Goal: Task Accomplishment & Management: Complete application form

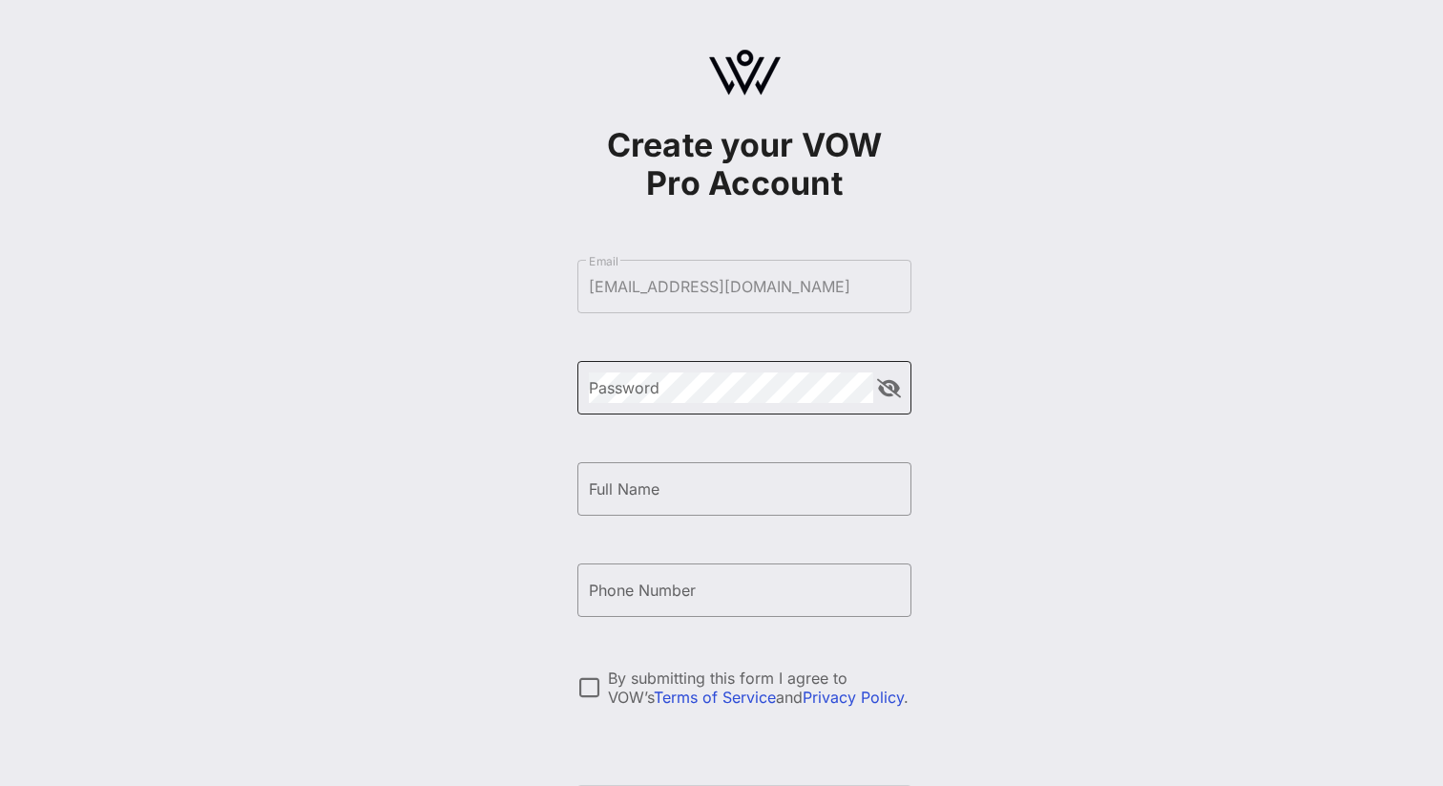
click at [746, 404] on div "Password" at bounding box center [731, 387] width 284 height 53
click at [893, 394] on button "append icon" at bounding box center [889, 388] width 24 height 19
click at [786, 489] on input "Full Name" at bounding box center [744, 488] width 311 height 31
type input "[PERSON_NAME]"
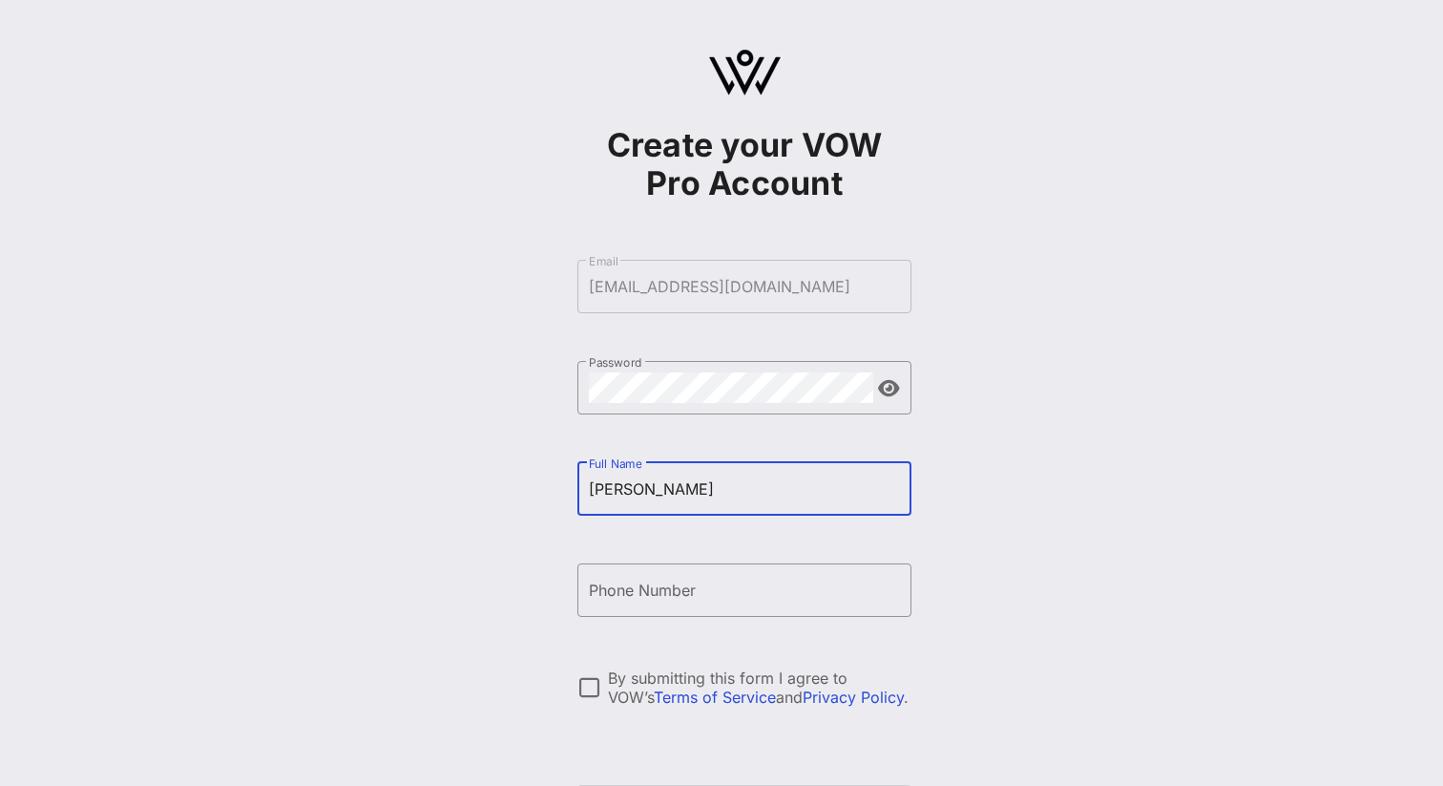
type input "[PHONE_NUMBER]"
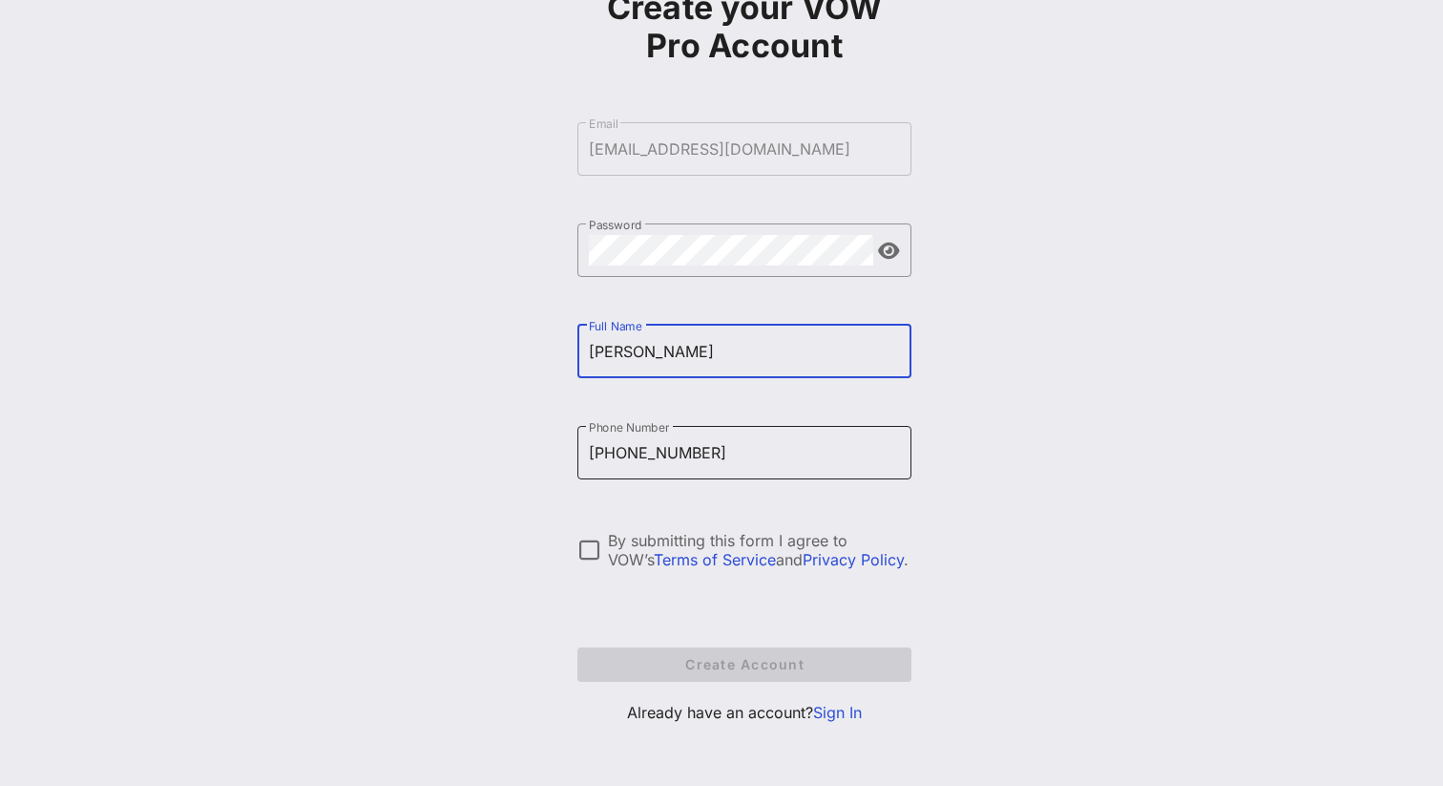
scroll to position [140, 0]
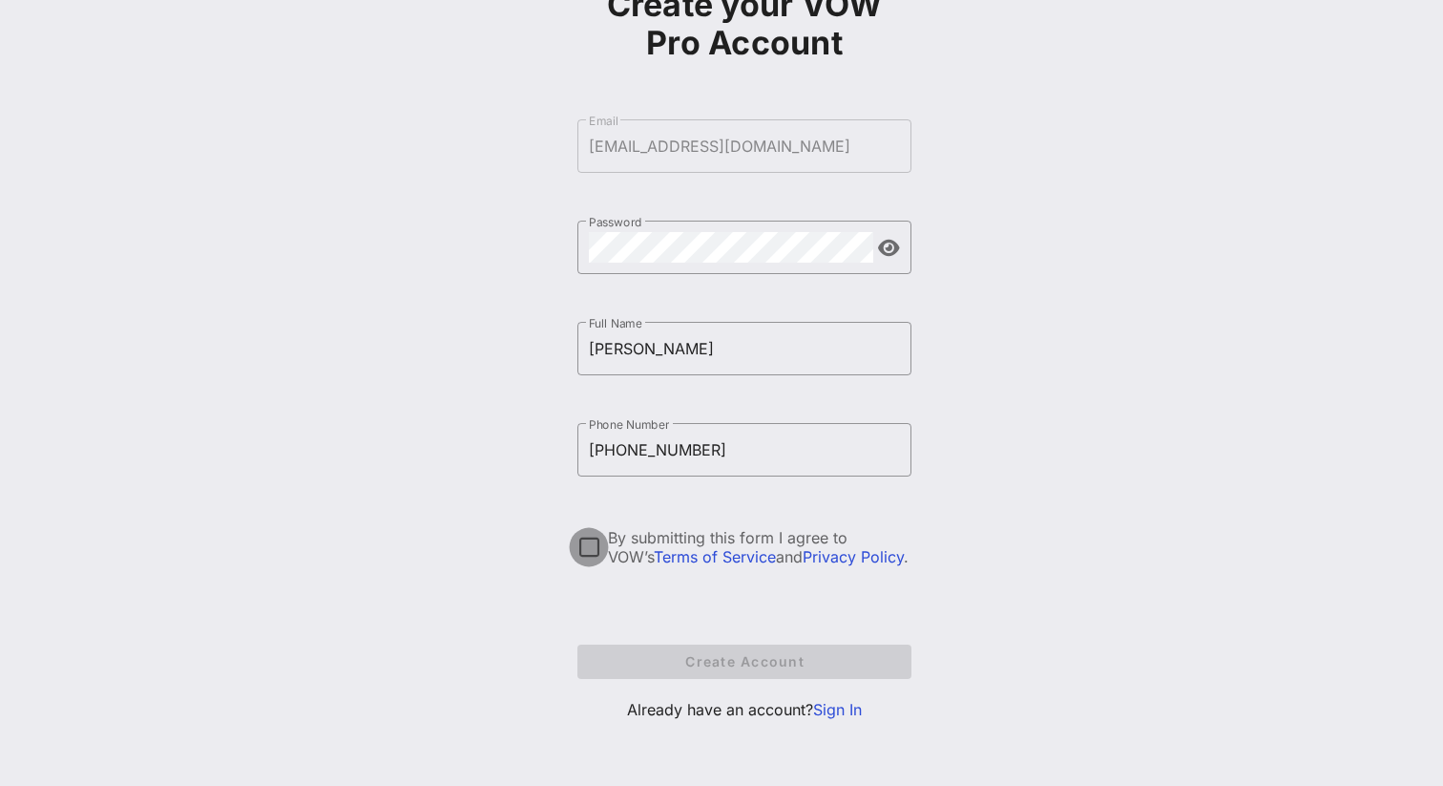
click at [590, 553] on div at bounding box center [589, 547] width 32 height 32
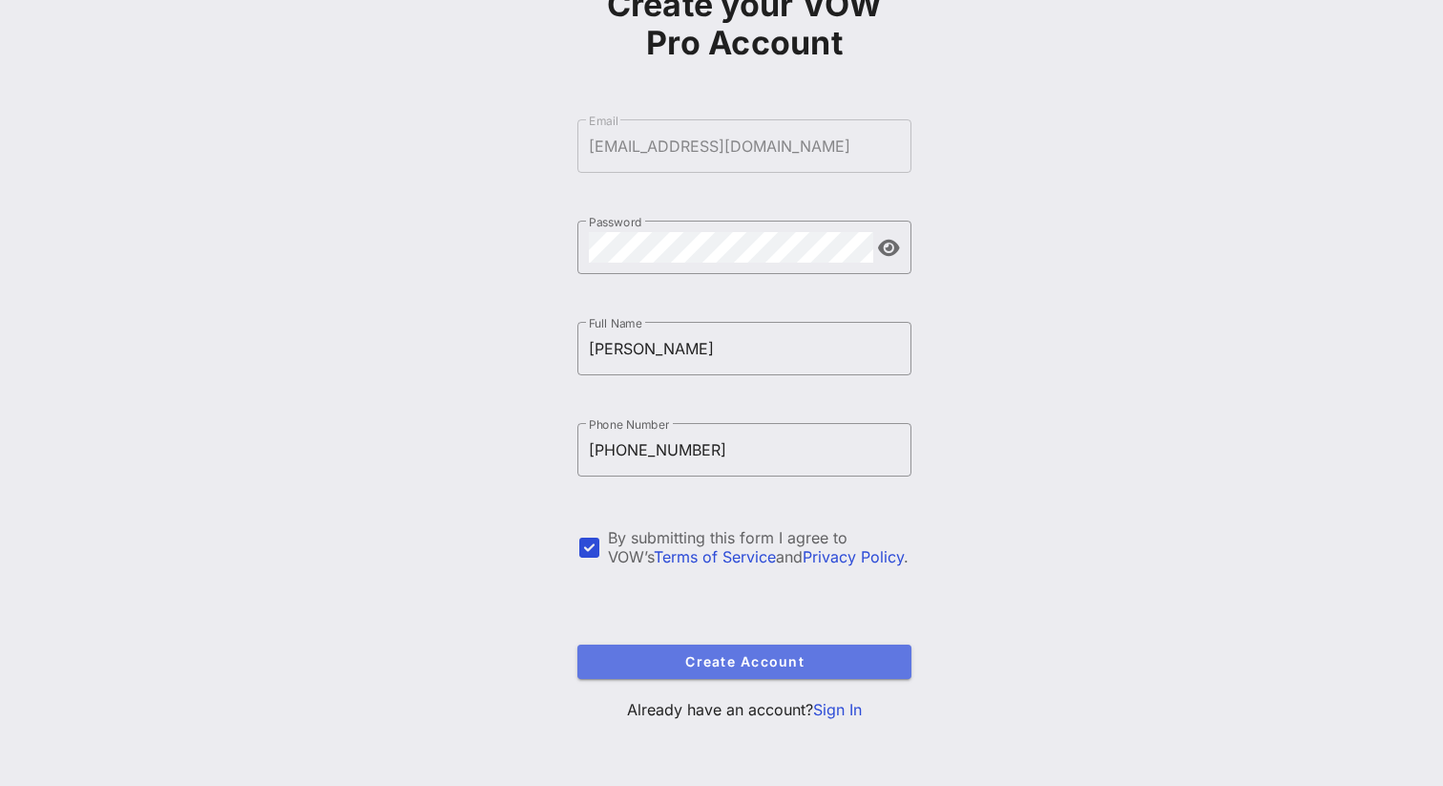
click at [690, 662] on span "Create Account" at bounding box center [745, 661] width 304 height 16
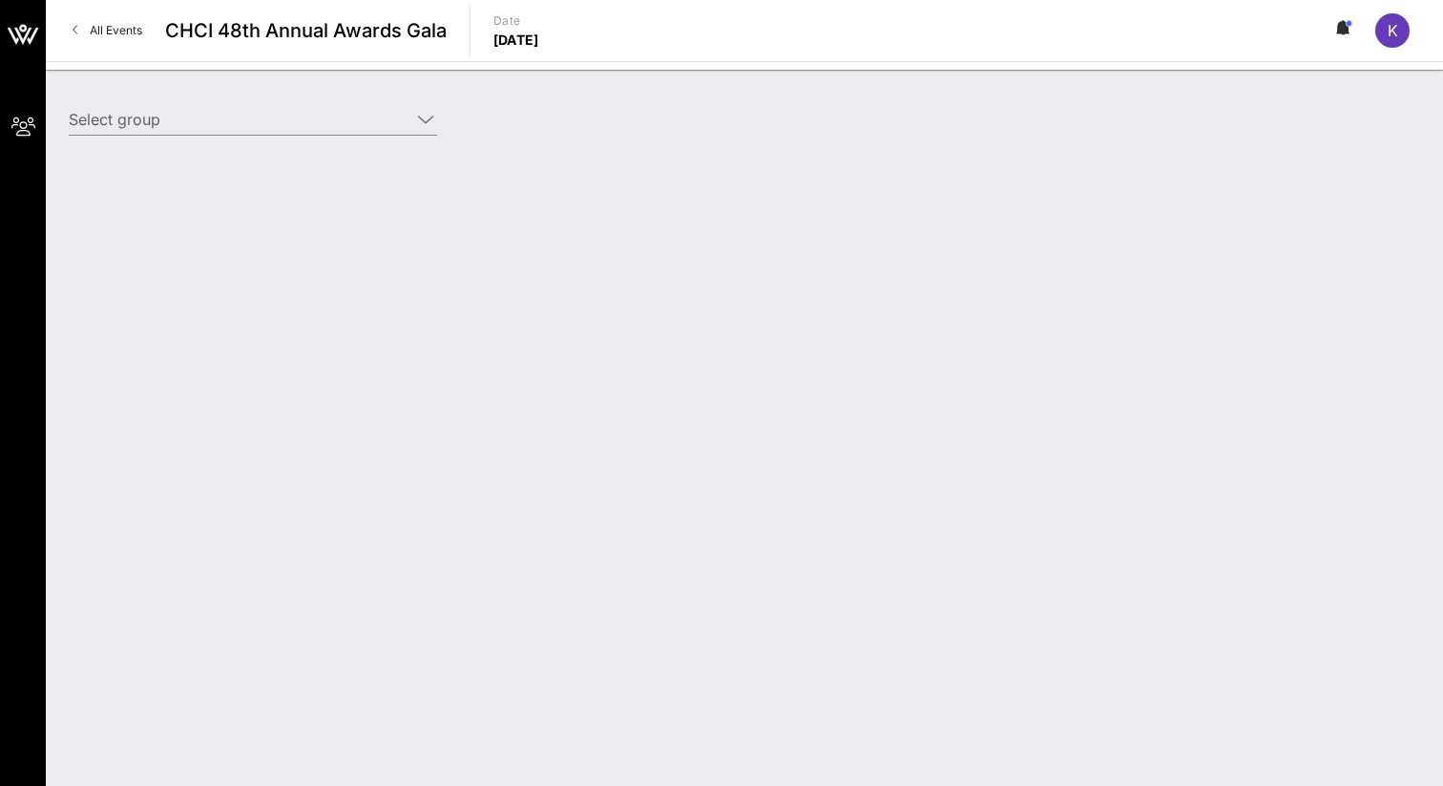
type input "Media Partners (Media Partners) [[PERSON_NAME], [EMAIL_ADDRESS][DOMAIN_NAME]]"
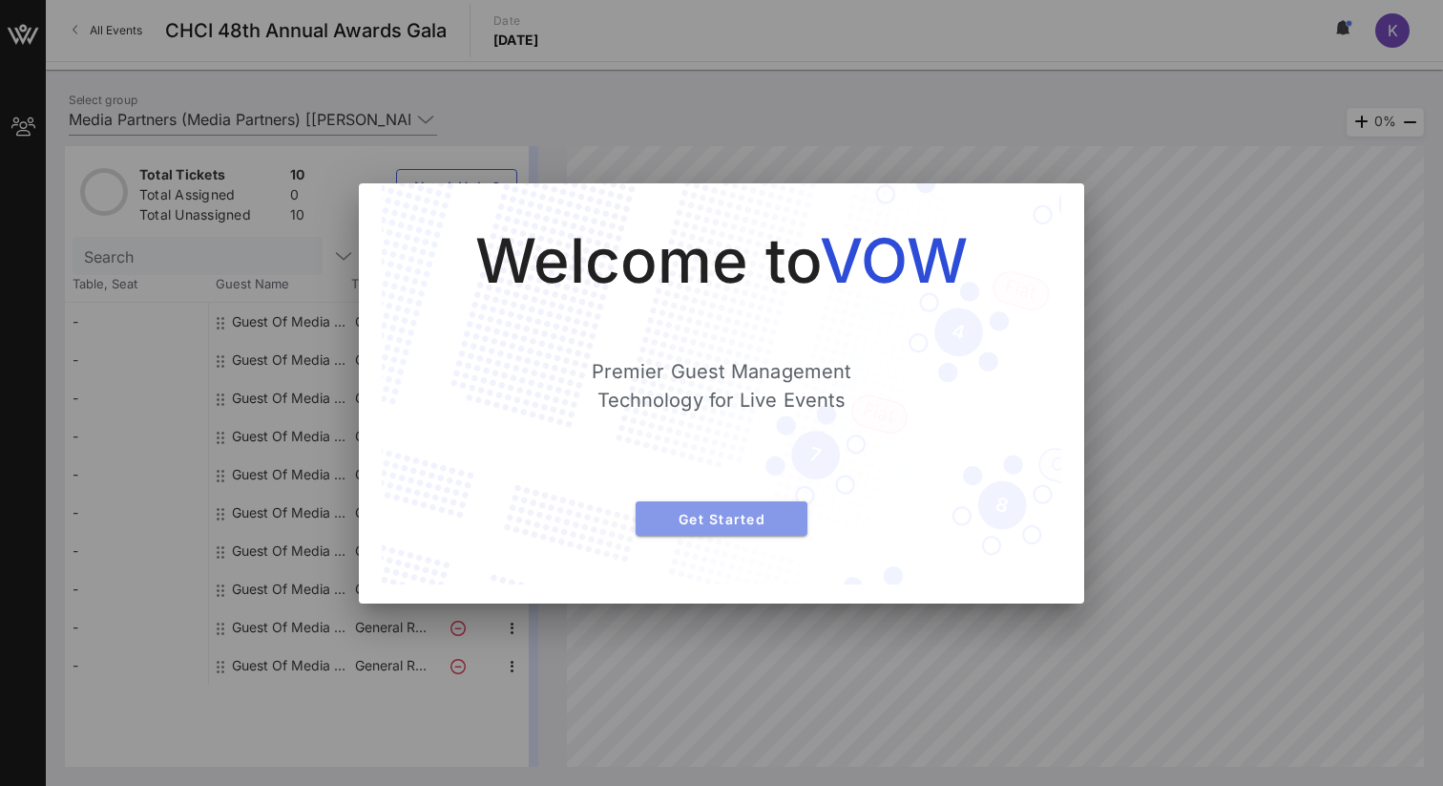
click at [752, 511] on span "Get Started" at bounding box center [721, 519] width 141 height 16
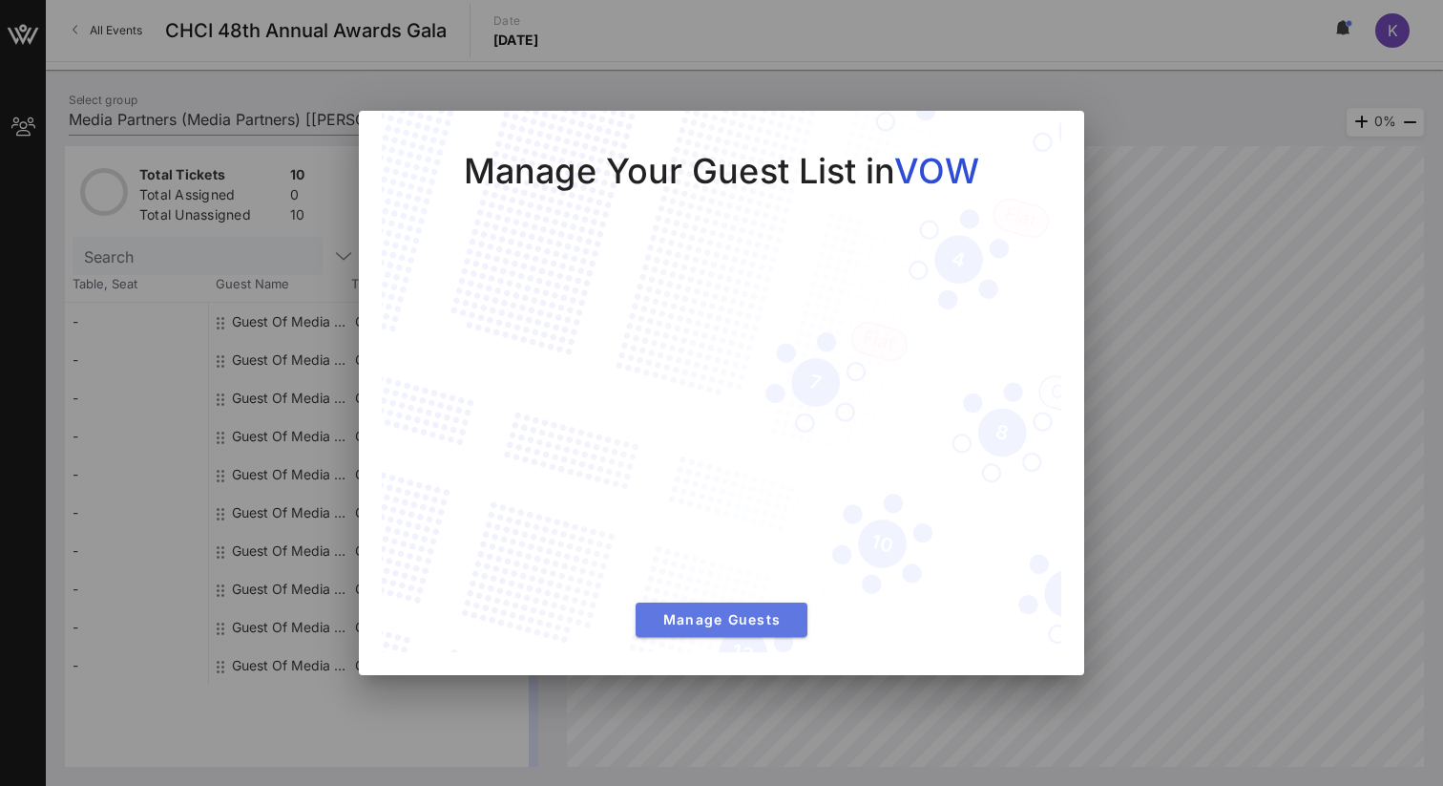
click at [719, 616] on span "Manage Guests" at bounding box center [721, 619] width 141 height 16
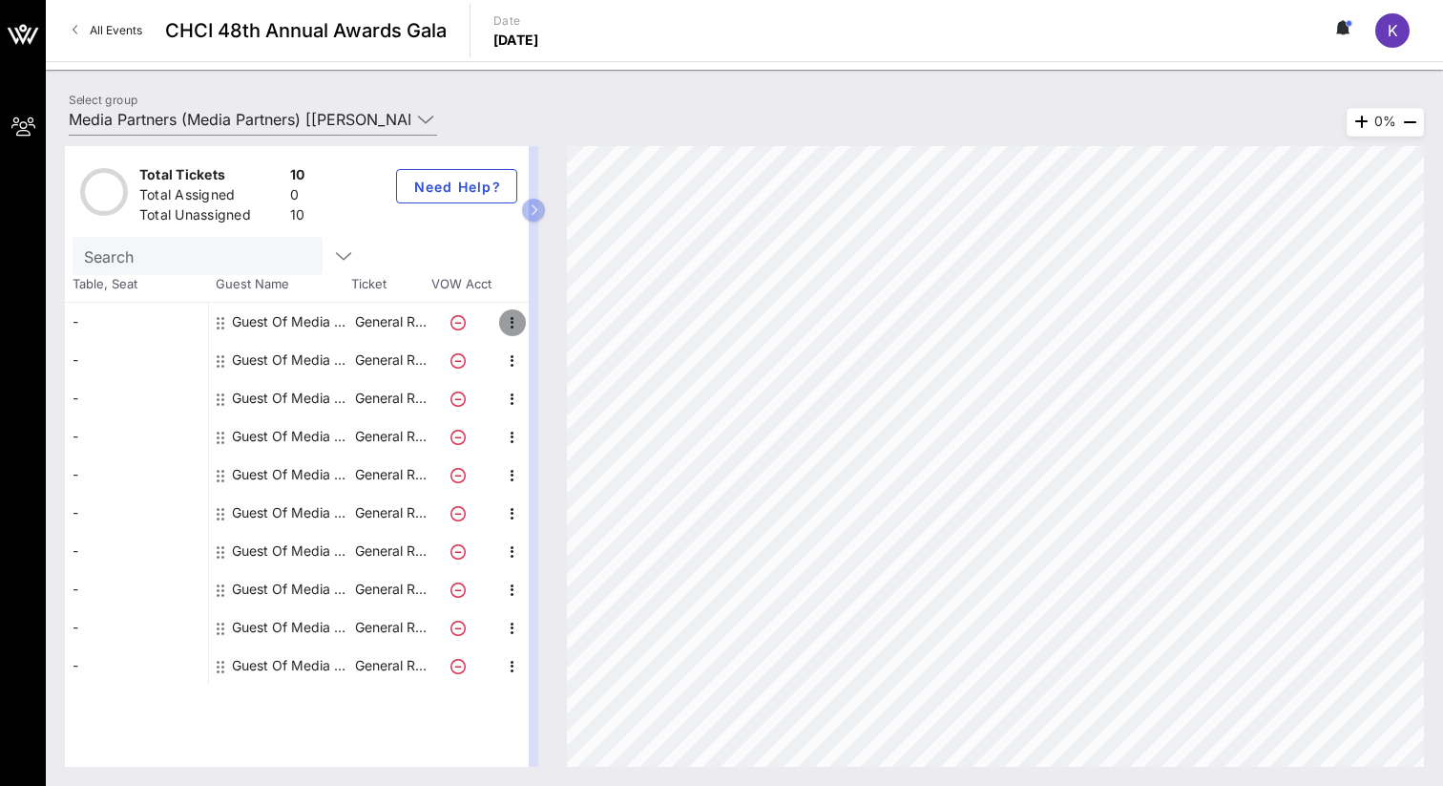
click at [508, 320] on icon "button" at bounding box center [512, 322] width 23 height 23
click at [431, 121] on icon at bounding box center [425, 119] width 17 height 23
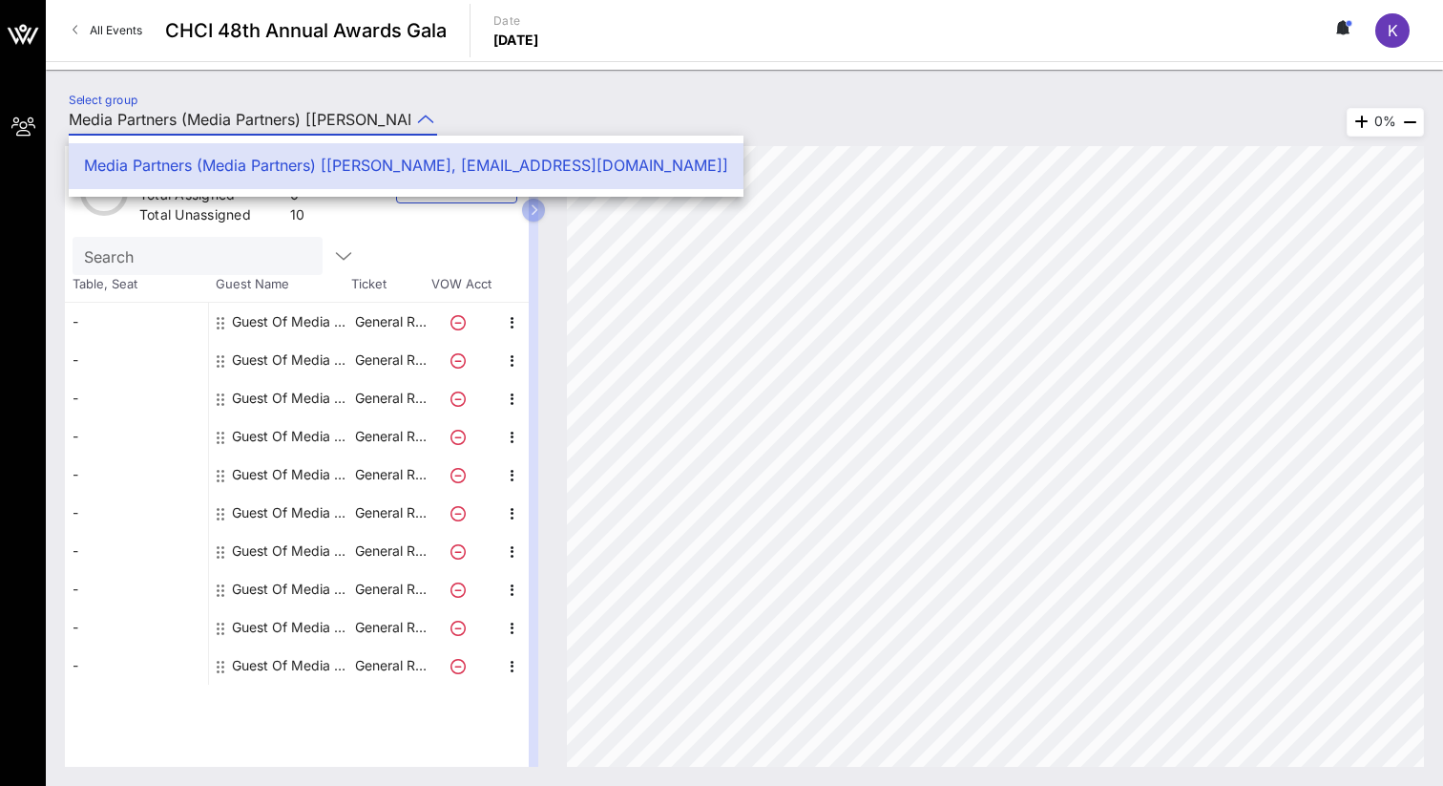
click at [493, 102] on div "Select group Media Partners (Media Partners) [[PERSON_NAME], [EMAIL_ADDRESS][DO…" at bounding box center [744, 122] width 1375 height 67
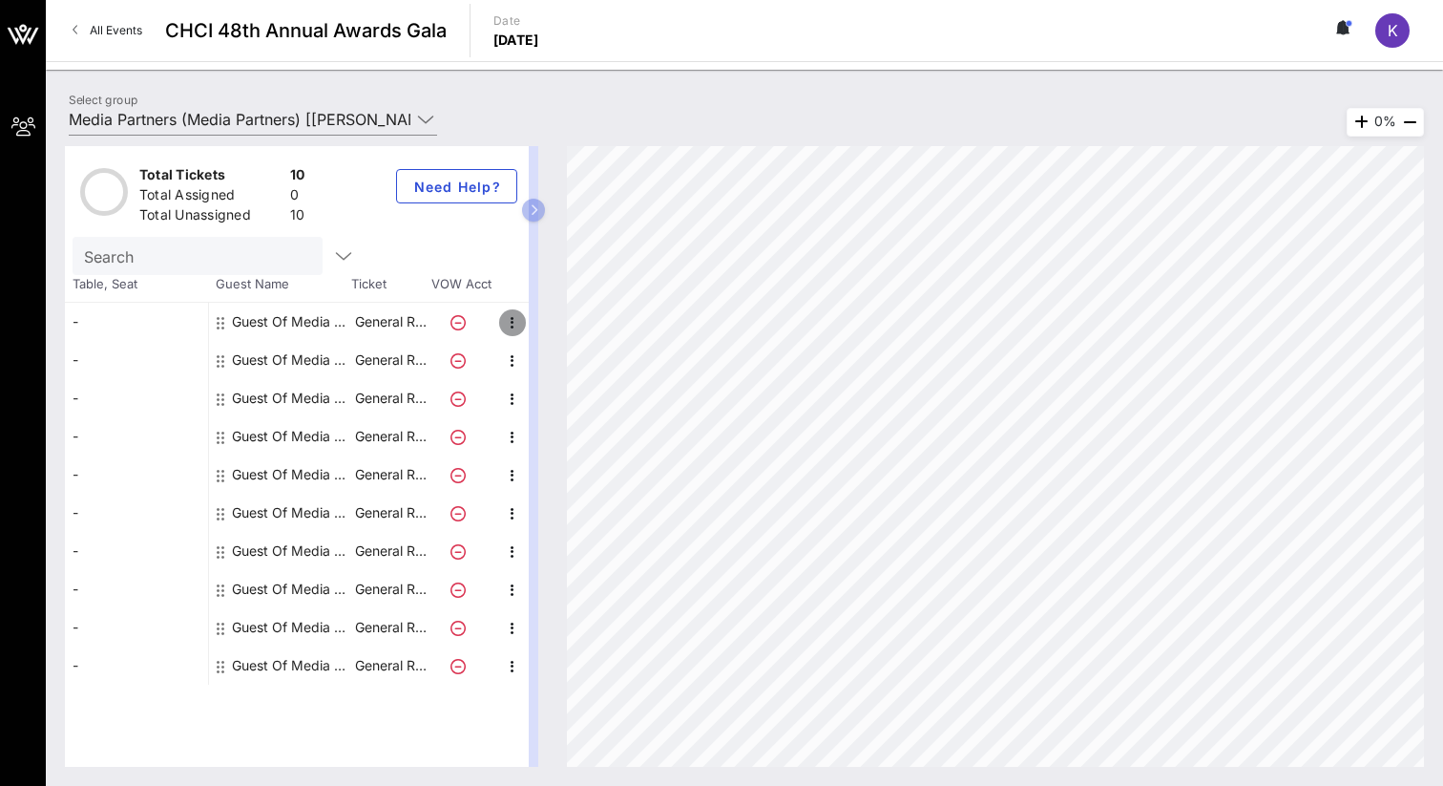
click at [508, 324] on icon "button" at bounding box center [512, 322] width 23 height 23
click at [540, 334] on div "Edit" at bounding box center [560, 328] width 69 height 38
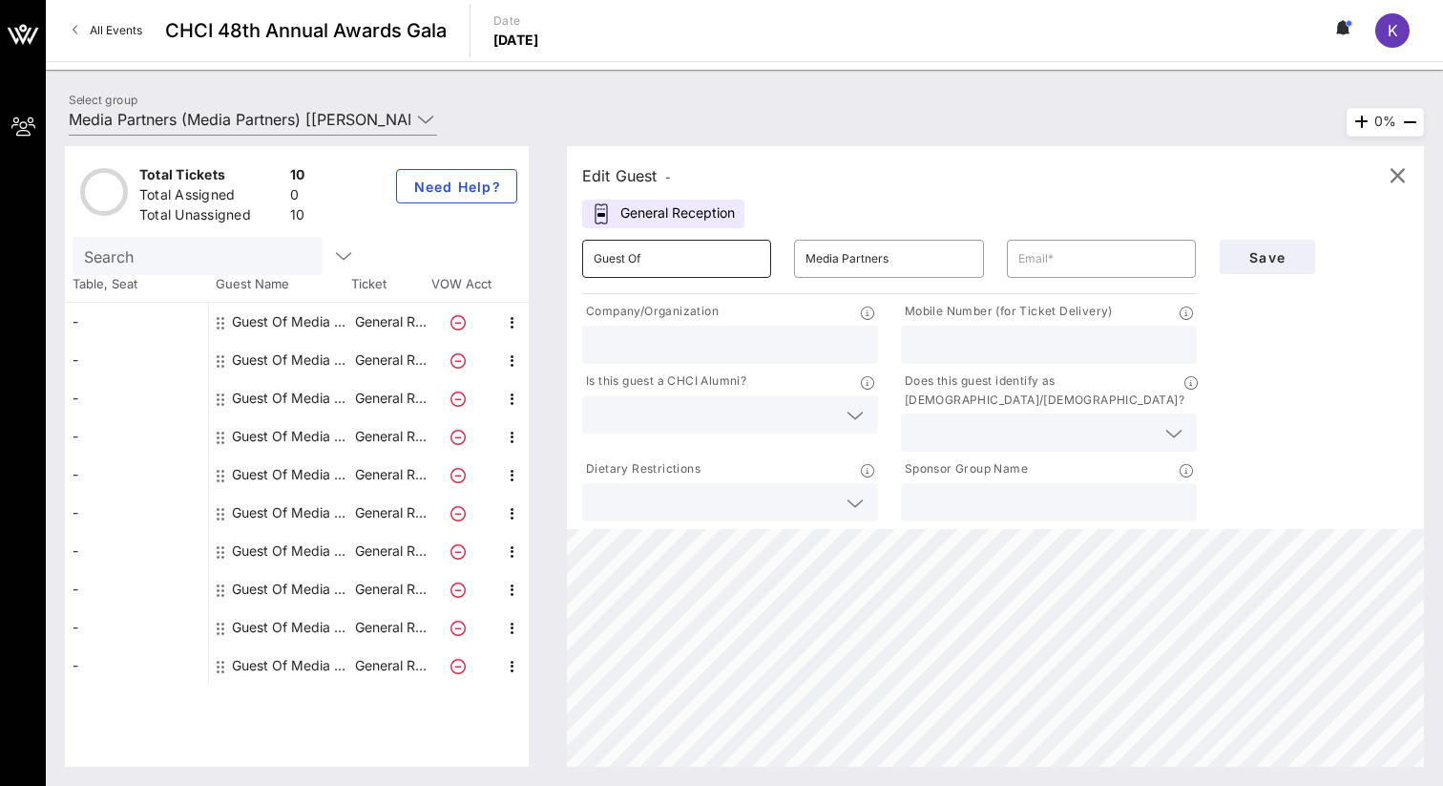
click at [686, 263] on input "Guest Of" at bounding box center [677, 258] width 166 height 31
click at [884, 267] on input "Media Partners" at bounding box center [889, 258] width 166 height 31
click at [1028, 267] on input "text" at bounding box center [1102, 258] width 166 height 31
paste input "[PERSON_NAME][EMAIL_ADDRESS][DOMAIN_NAME]"
type input "[PERSON_NAME][EMAIL_ADDRESS][DOMAIN_NAME]"
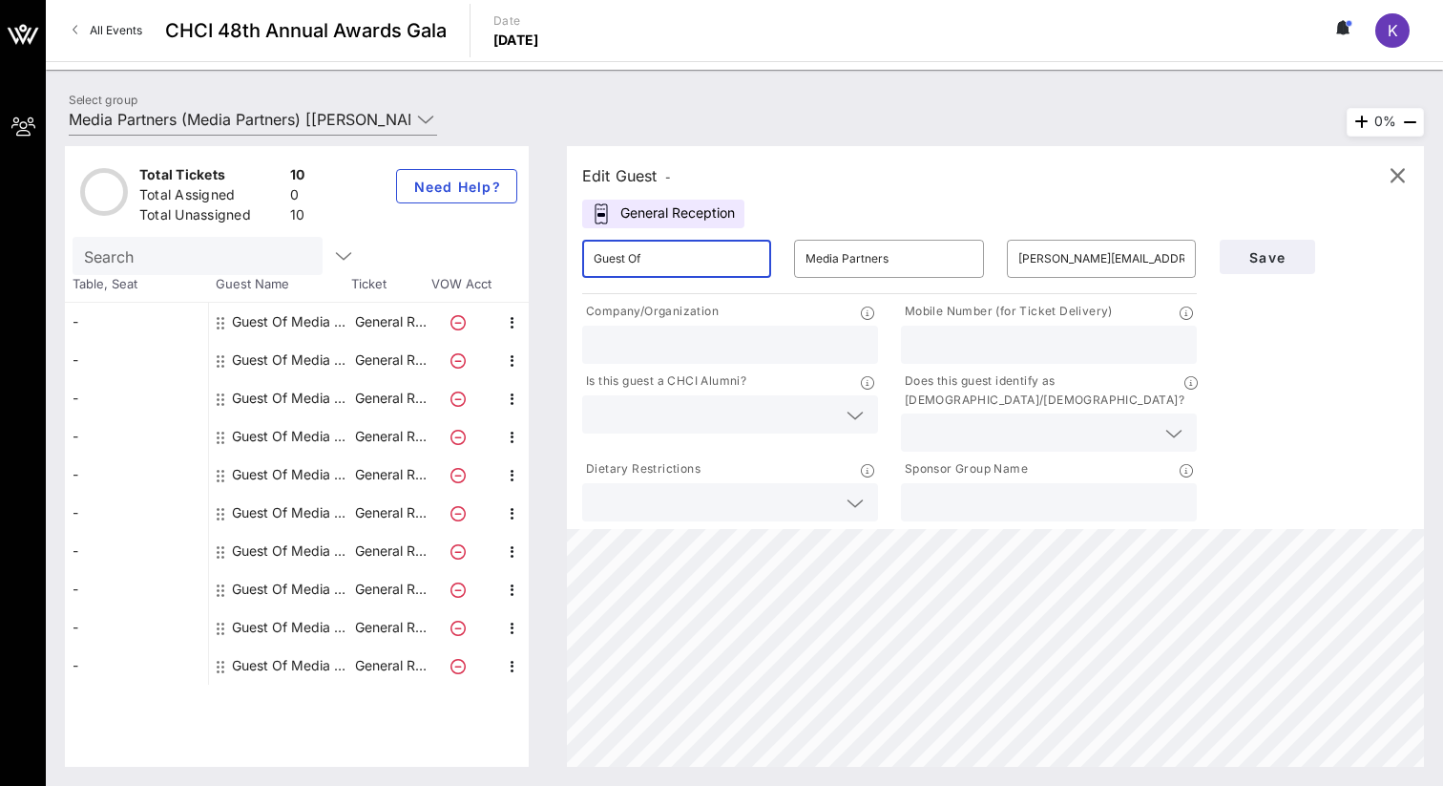
click at [702, 266] on input "Guest Of" at bounding box center [677, 258] width 166 height 31
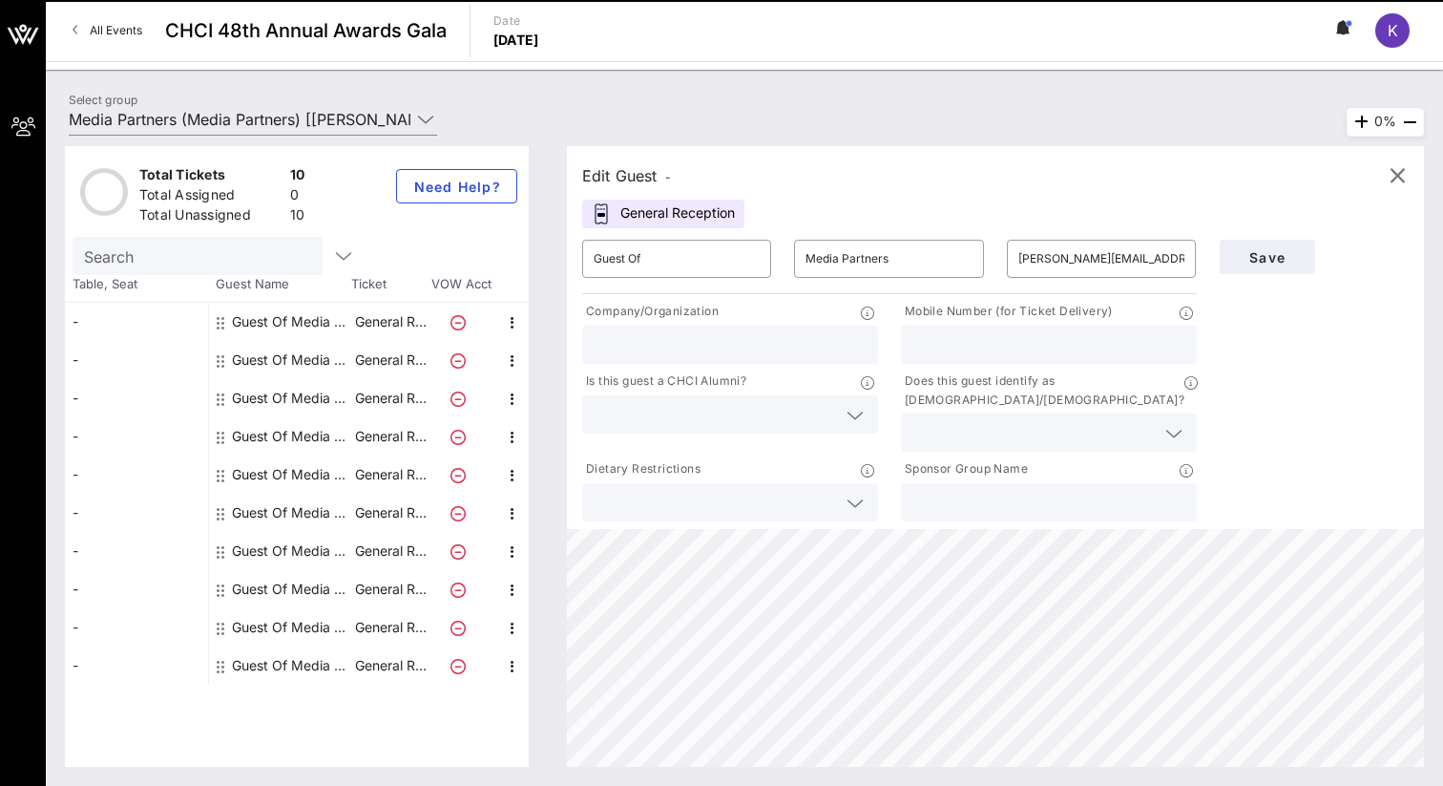
click at [725, 339] on input "text" at bounding box center [730, 344] width 273 height 25
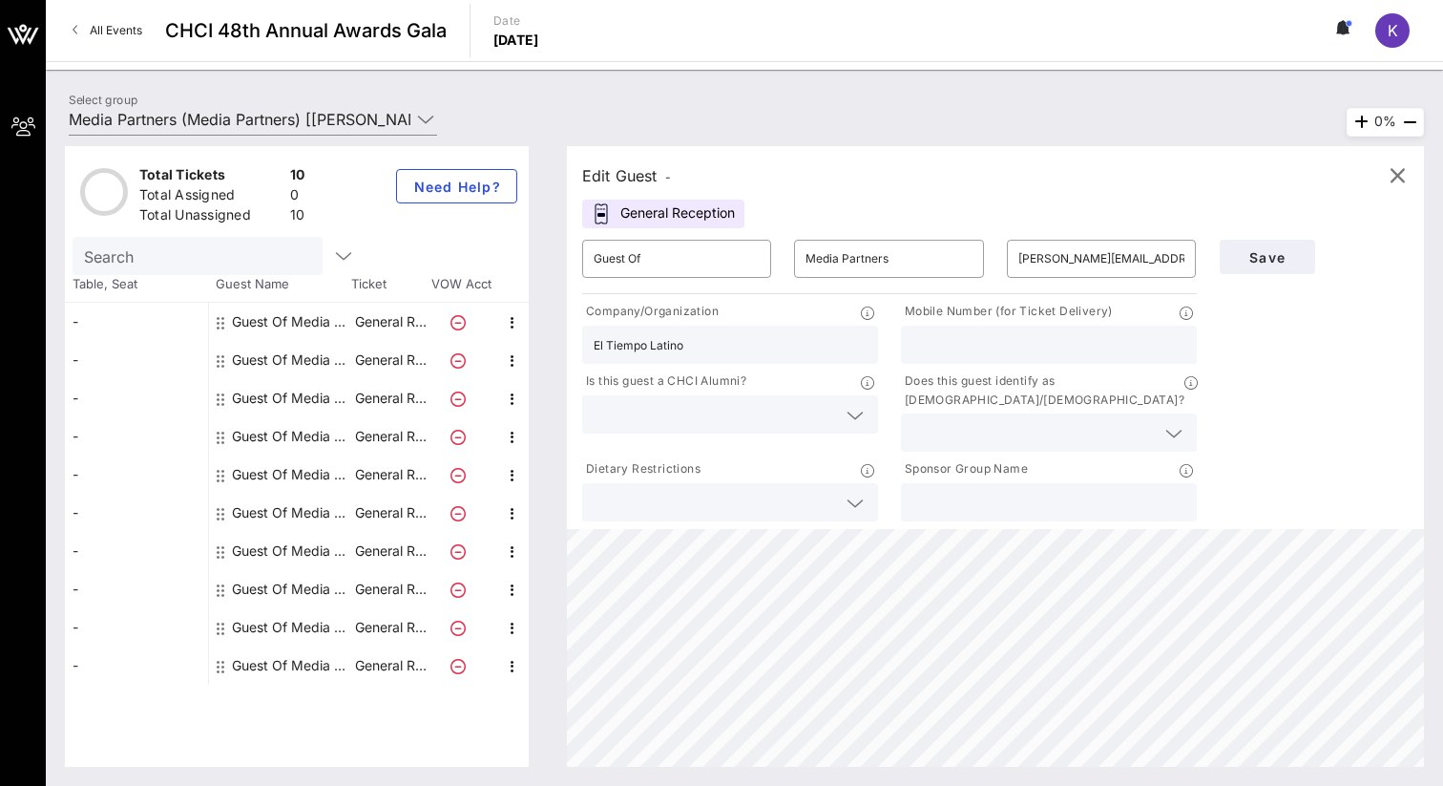
type input "El Tiempo Latino"
click at [965, 352] on input "text" at bounding box center [1049, 344] width 273 height 25
click at [737, 412] on input "text" at bounding box center [715, 414] width 242 height 25
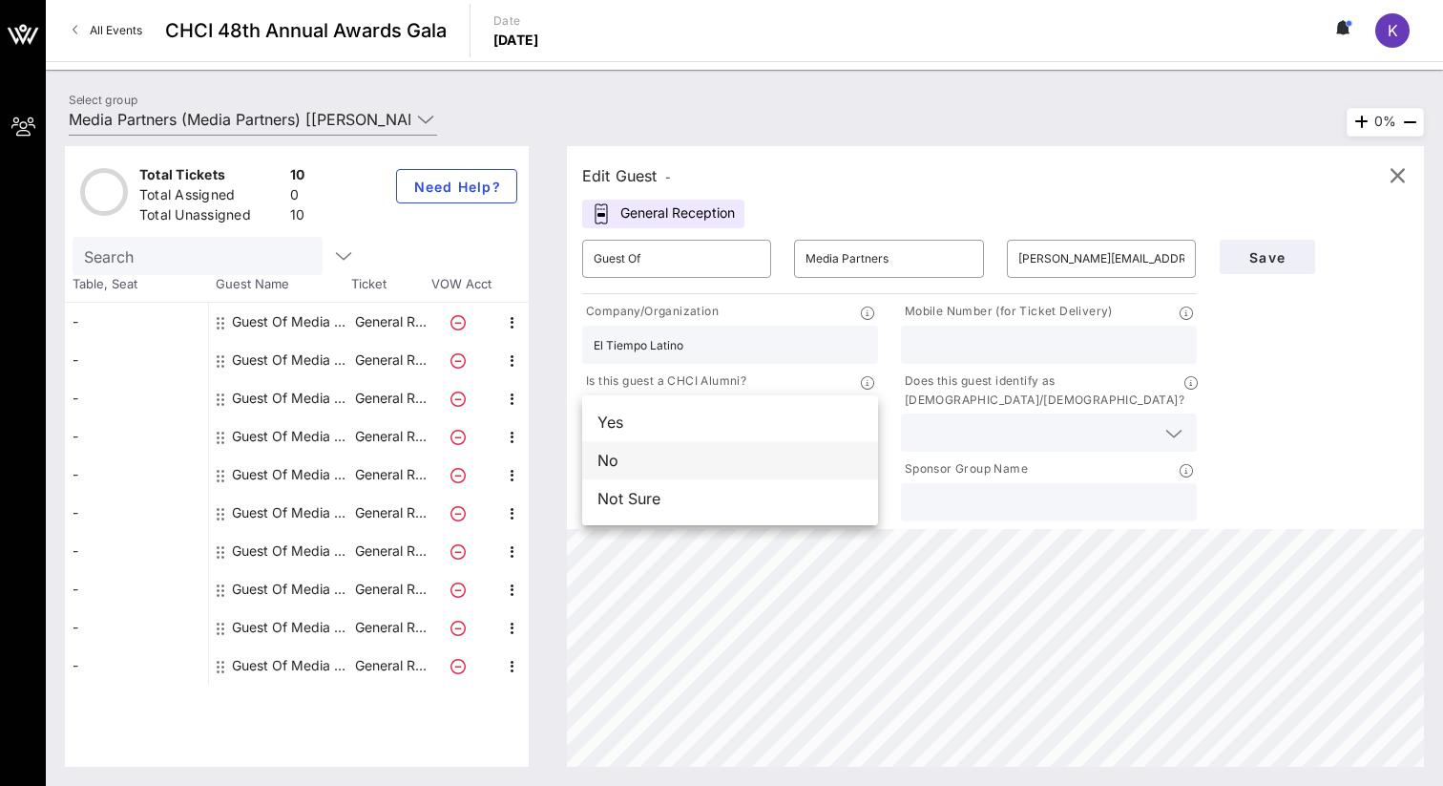
click at [760, 461] on div "No" at bounding box center [730, 460] width 296 height 38
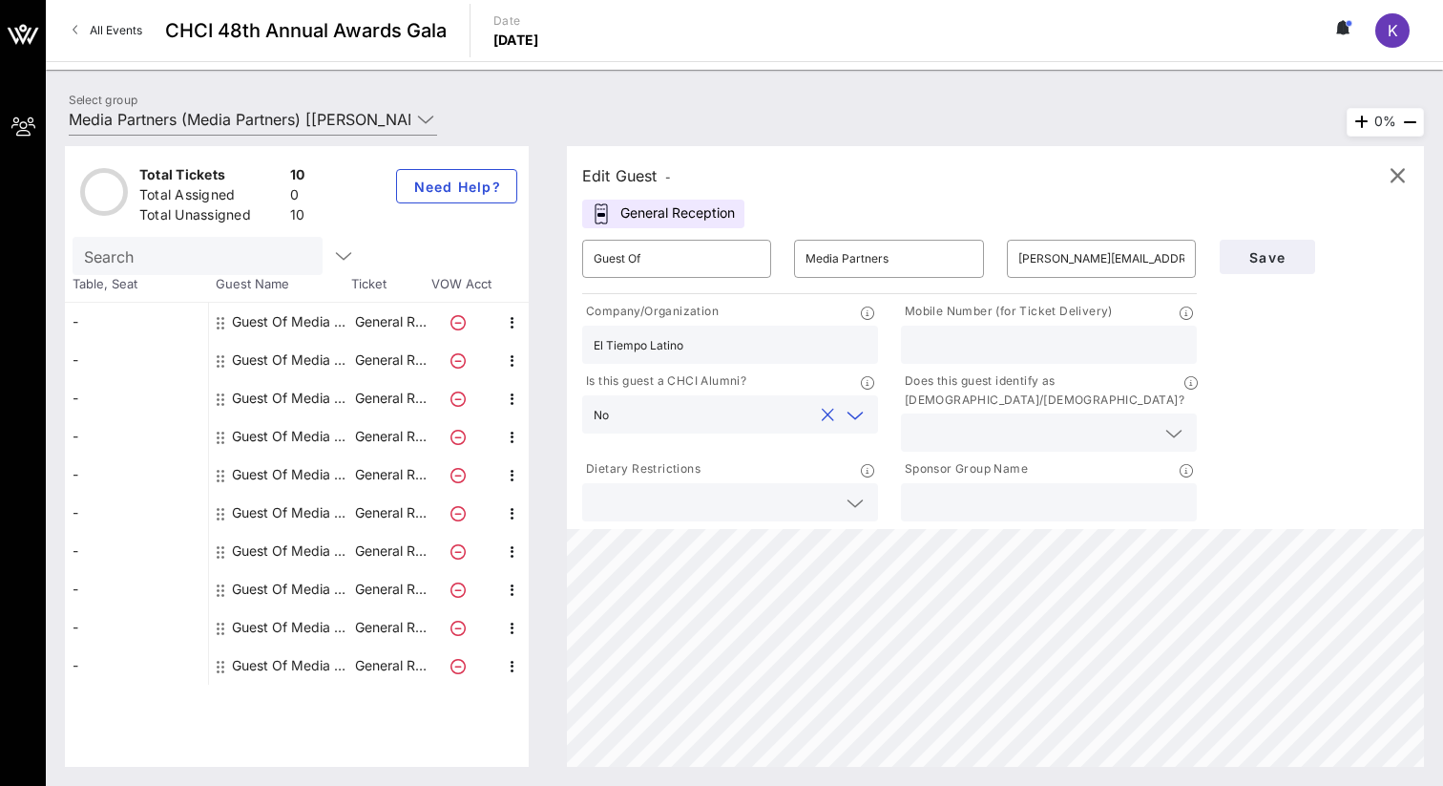
click at [823, 494] on input "text" at bounding box center [715, 502] width 242 height 25
click at [1006, 490] on input "text" at bounding box center [1049, 502] width 273 height 25
click at [1048, 420] on input "text" at bounding box center [1034, 432] width 242 height 25
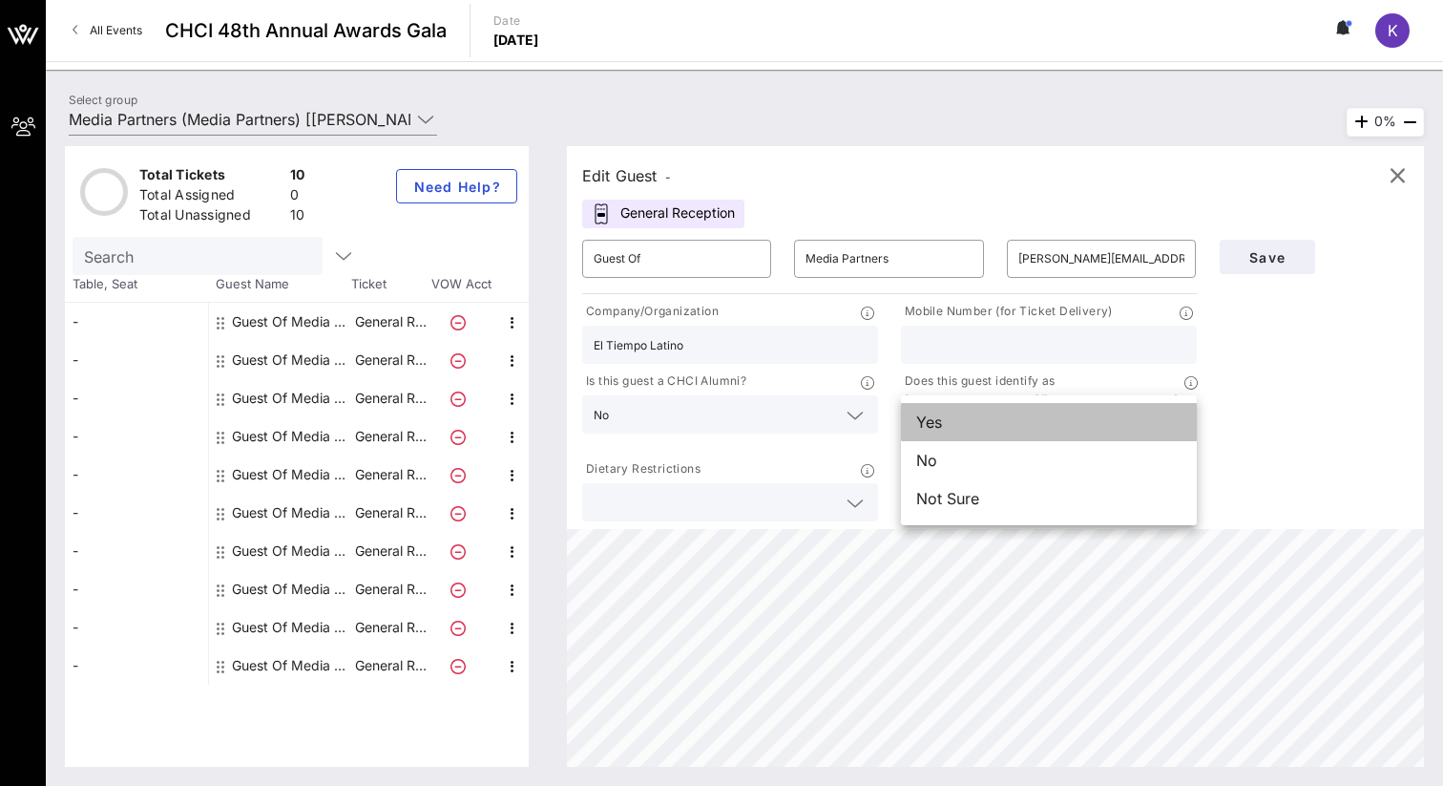
click at [1082, 426] on div "Yes" at bounding box center [1049, 422] width 296 height 38
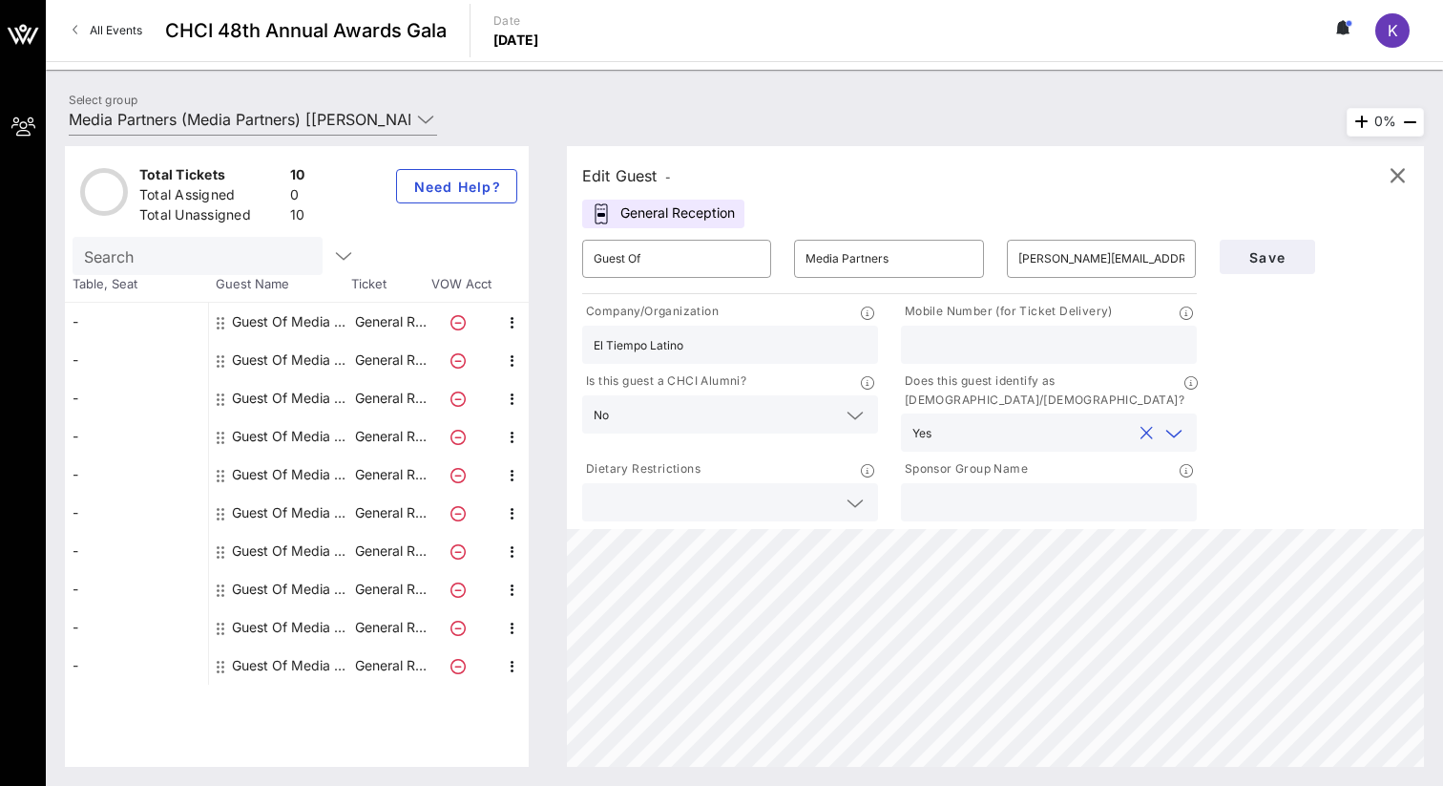
click at [1099, 490] on input "text" at bounding box center [1049, 502] width 273 height 25
click at [1259, 264] on span "Save" at bounding box center [1267, 257] width 65 height 16
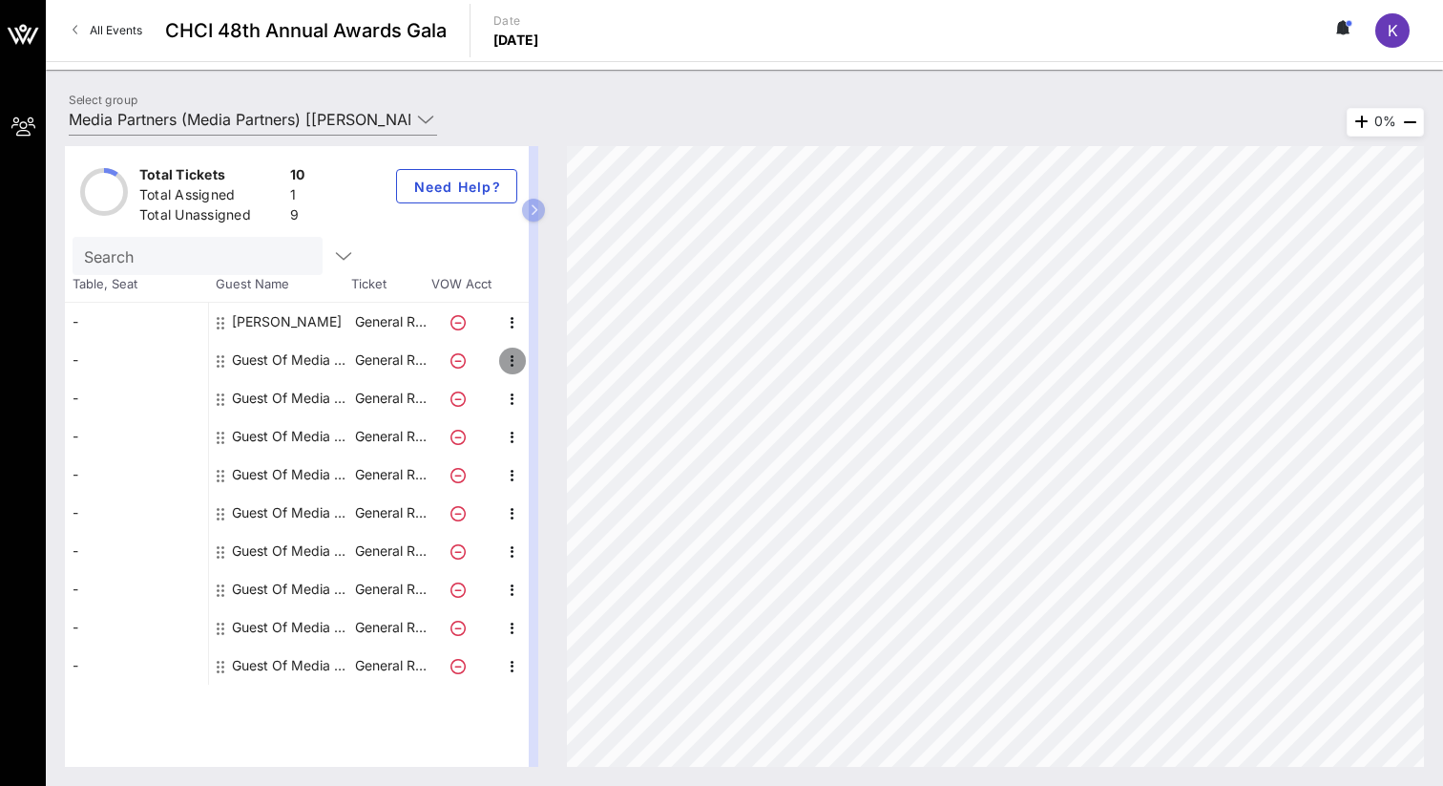
click at [515, 365] on icon "button" at bounding box center [512, 360] width 23 height 23
click at [542, 370] on div "Edit" at bounding box center [560, 366] width 38 height 15
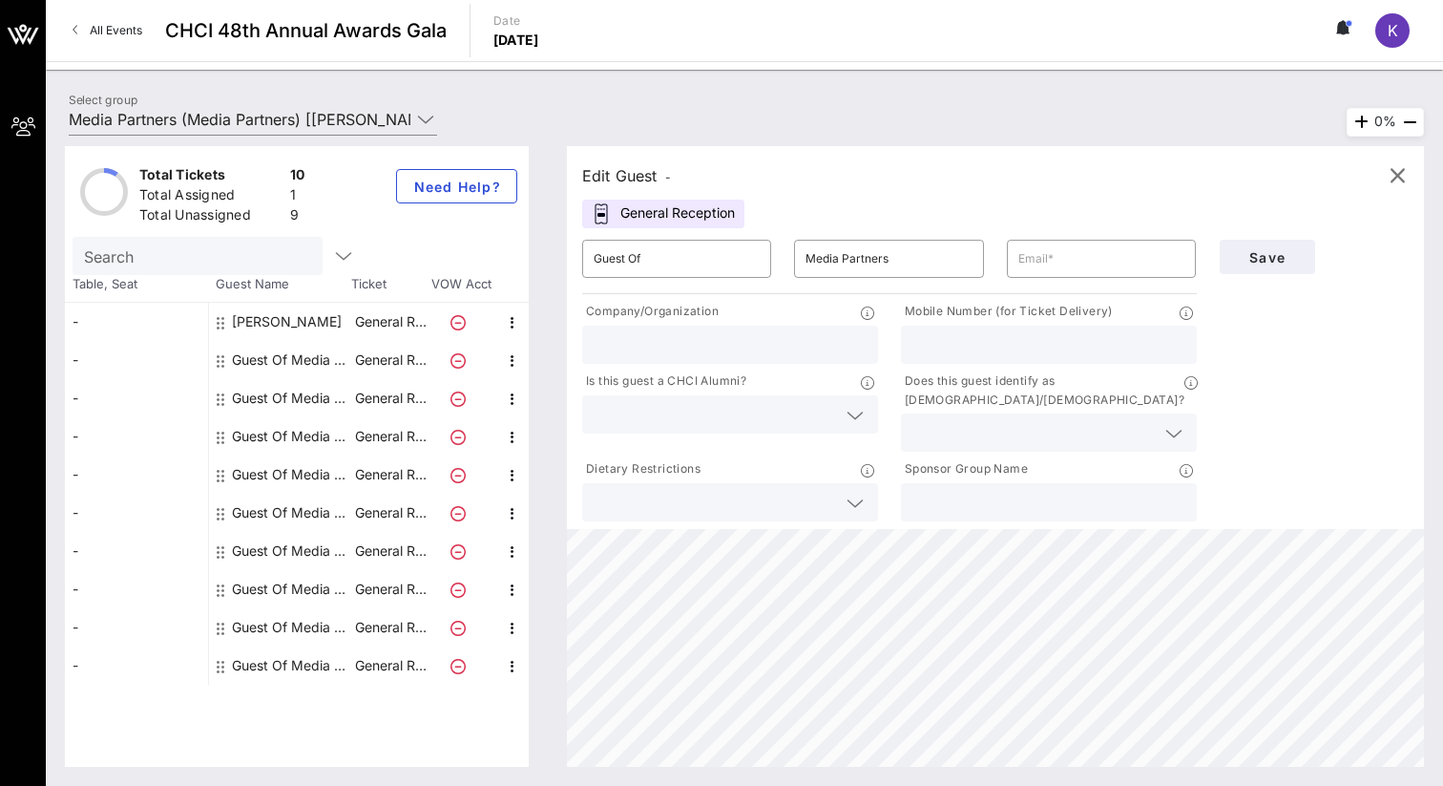
click at [688, 349] on input "text" at bounding box center [730, 344] width 273 height 25
type input "El Tiempo Latino"
click at [731, 410] on input "text" at bounding box center [715, 414] width 242 height 25
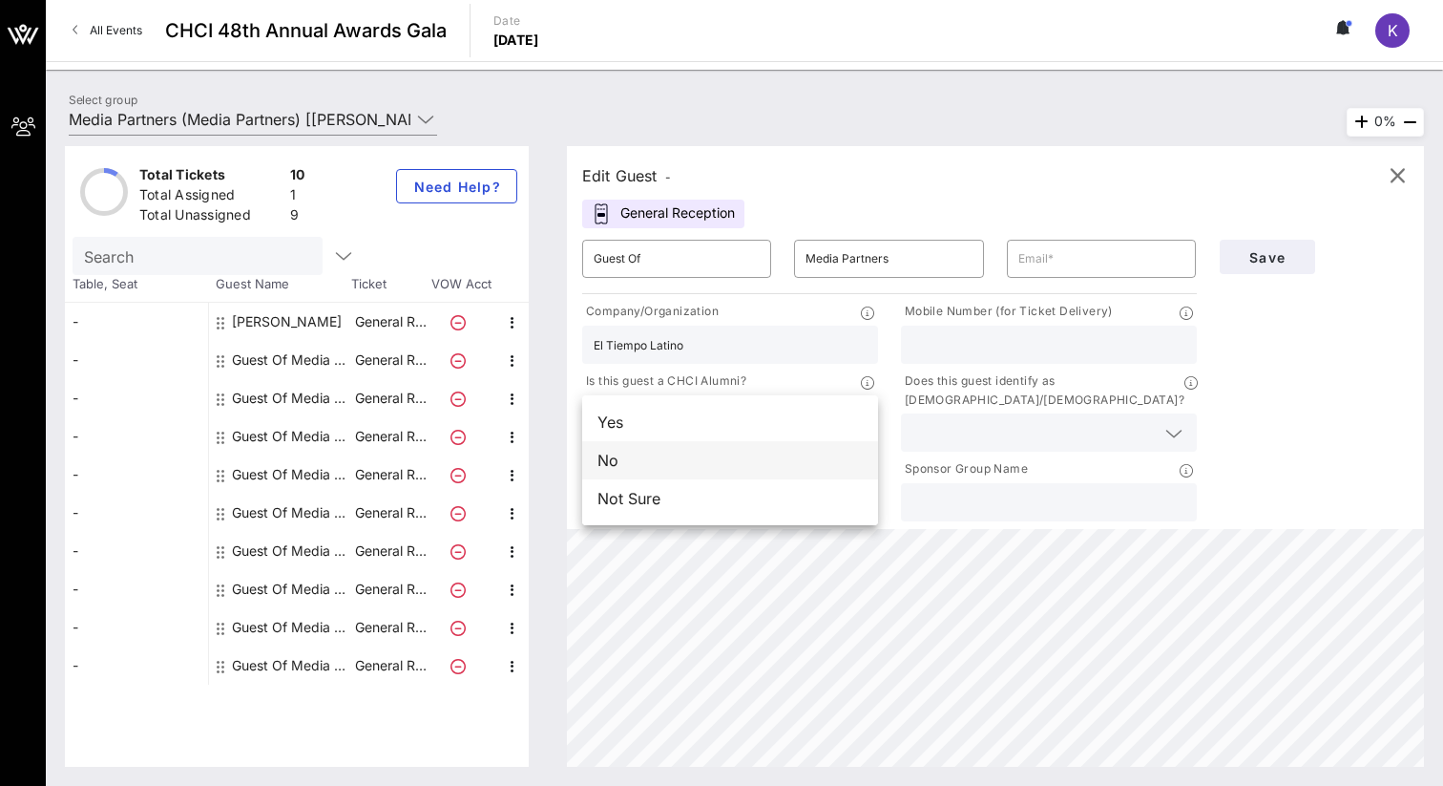
click at [751, 463] on div "No" at bounding box center [730, 460] width 296 height 38
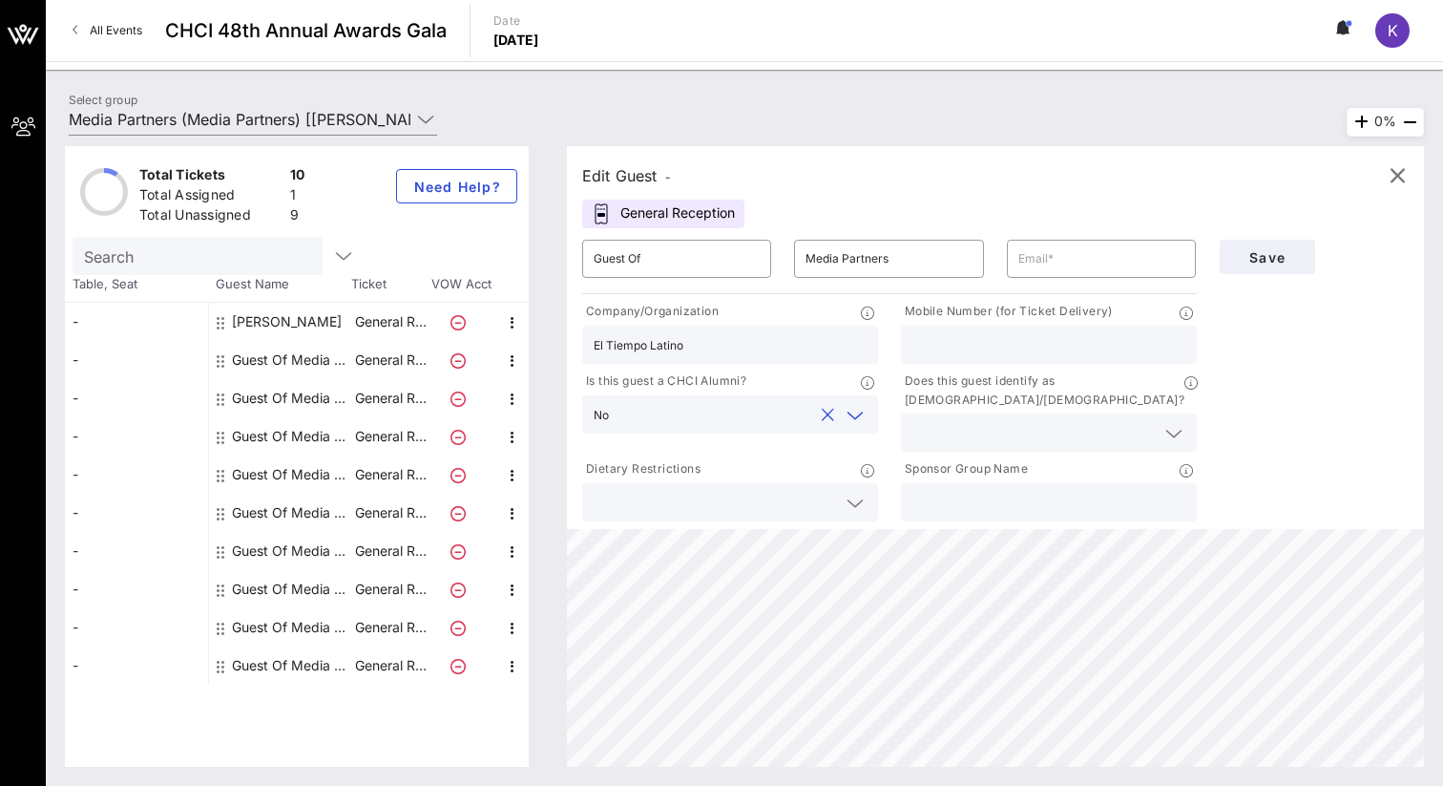
click at [981, 420] on input "text" at bounding box center [1034, 432] width 242 height 25
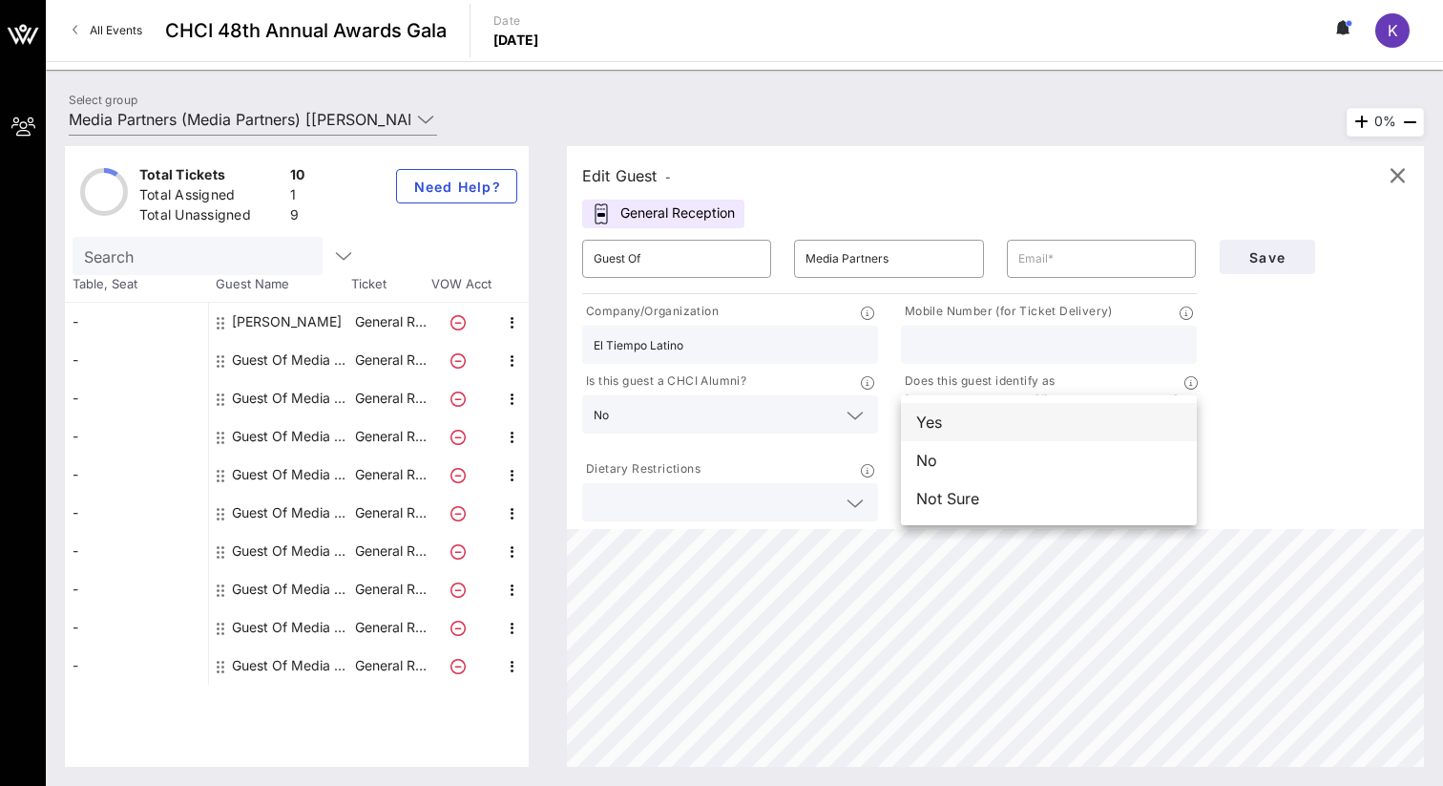
click at [1081, 431] on div "Yes" at bounding box center [1049, 422] width 296 height 38
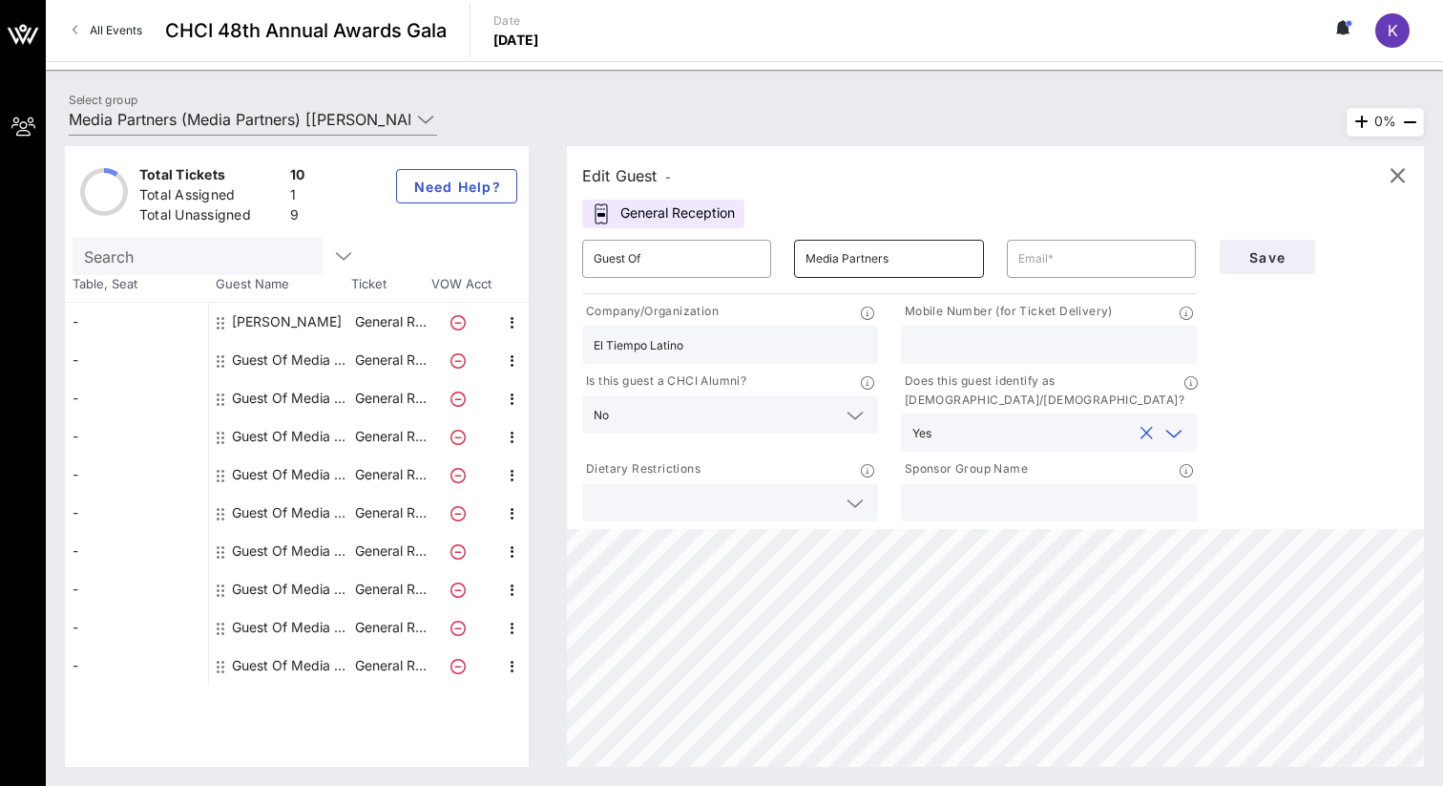
click at [938, 264] on input "Media Partners" at bounding box center [889, 258] width 166 height 31
click at [1043, 258] on input "text" at bounding box center [1102, 258] width 166 height 31
paste input "[PERSON_NAME][EMAIL_ADDRESS][DOMAIN_NAME]"
type input "[PERSON_NAME][EMAIL_ADDRESS][DOMAIN_NAME]"
click at [1265, 263] on span "Save" at bounding box center [1267, 257] width 65 height 16
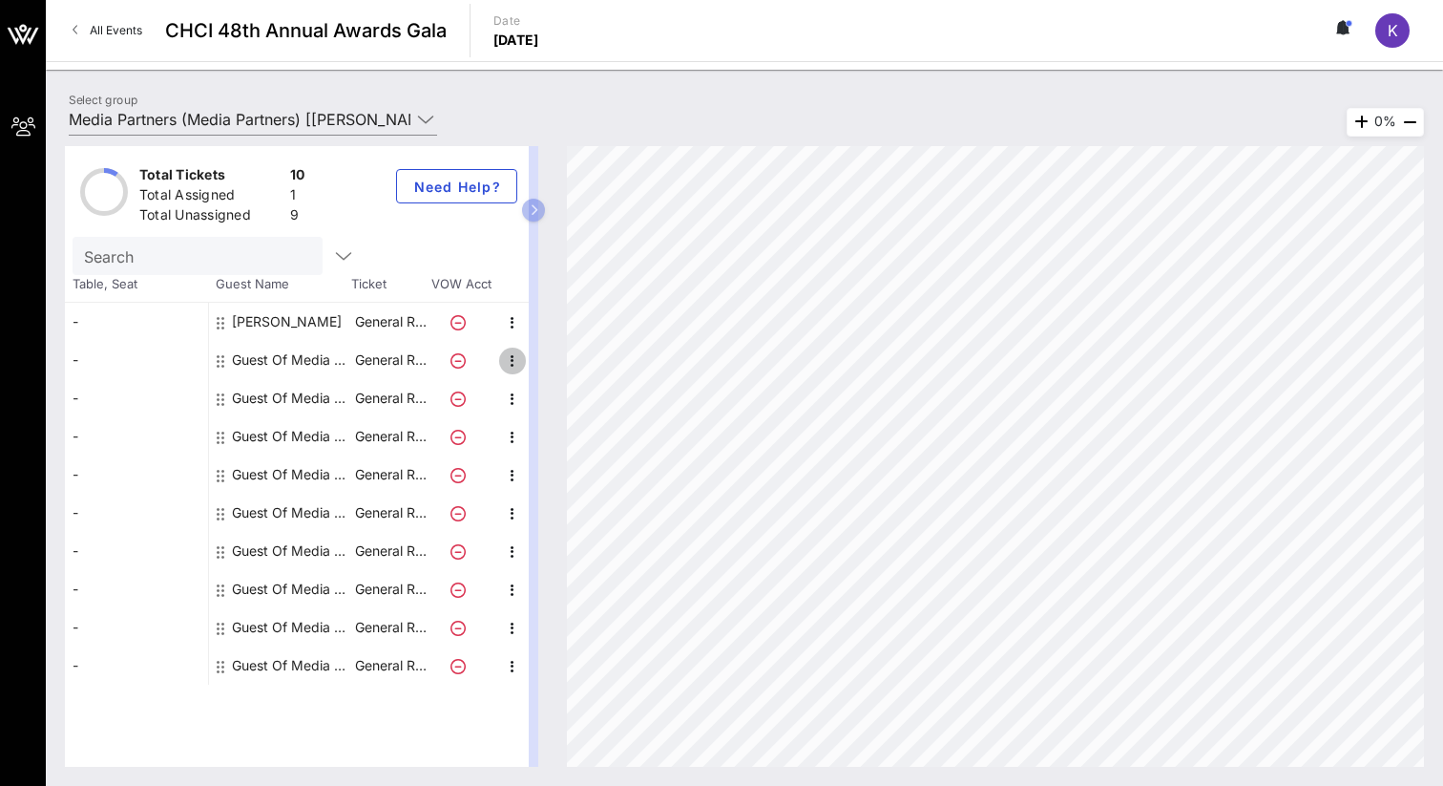
click at [508, 362] on icon "button" at bounding box center [512, 360] width 23 height 23
click at [528, 373] on div "Edit" at bounding box center [560, 366] width 69 height 38
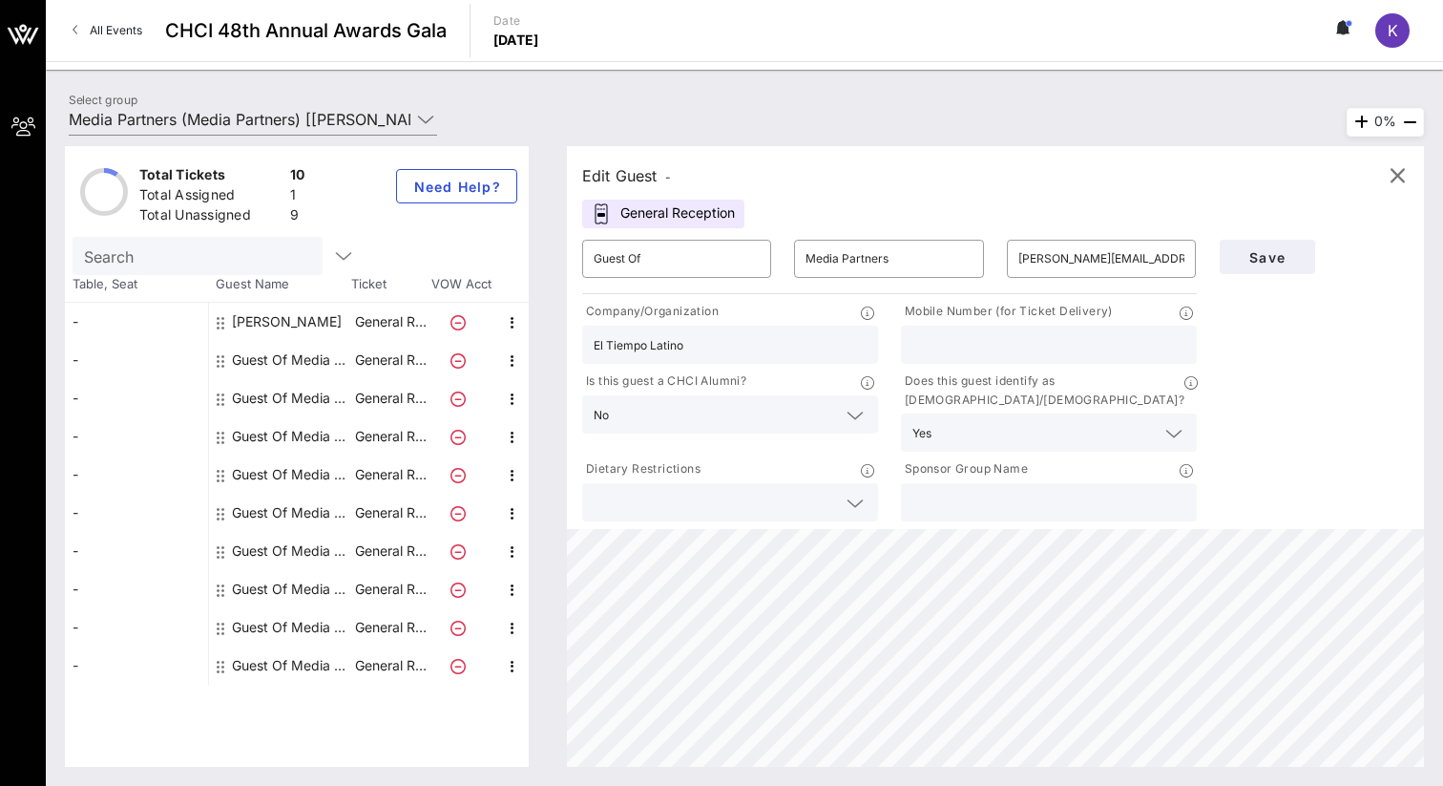
click at [276, 323] on div "[PERSON_NAME]" at bounding box center [287, 322] width 110 height 38
type input "[PERSON_NAME]"
type input "[PERSON_NAME][EMAIL_ADDRESS][DOMAIN_NAME]"
click at [289, 356] on div "Guest Of Media Partners" at bounding box center [292, 360] width 120 height 38
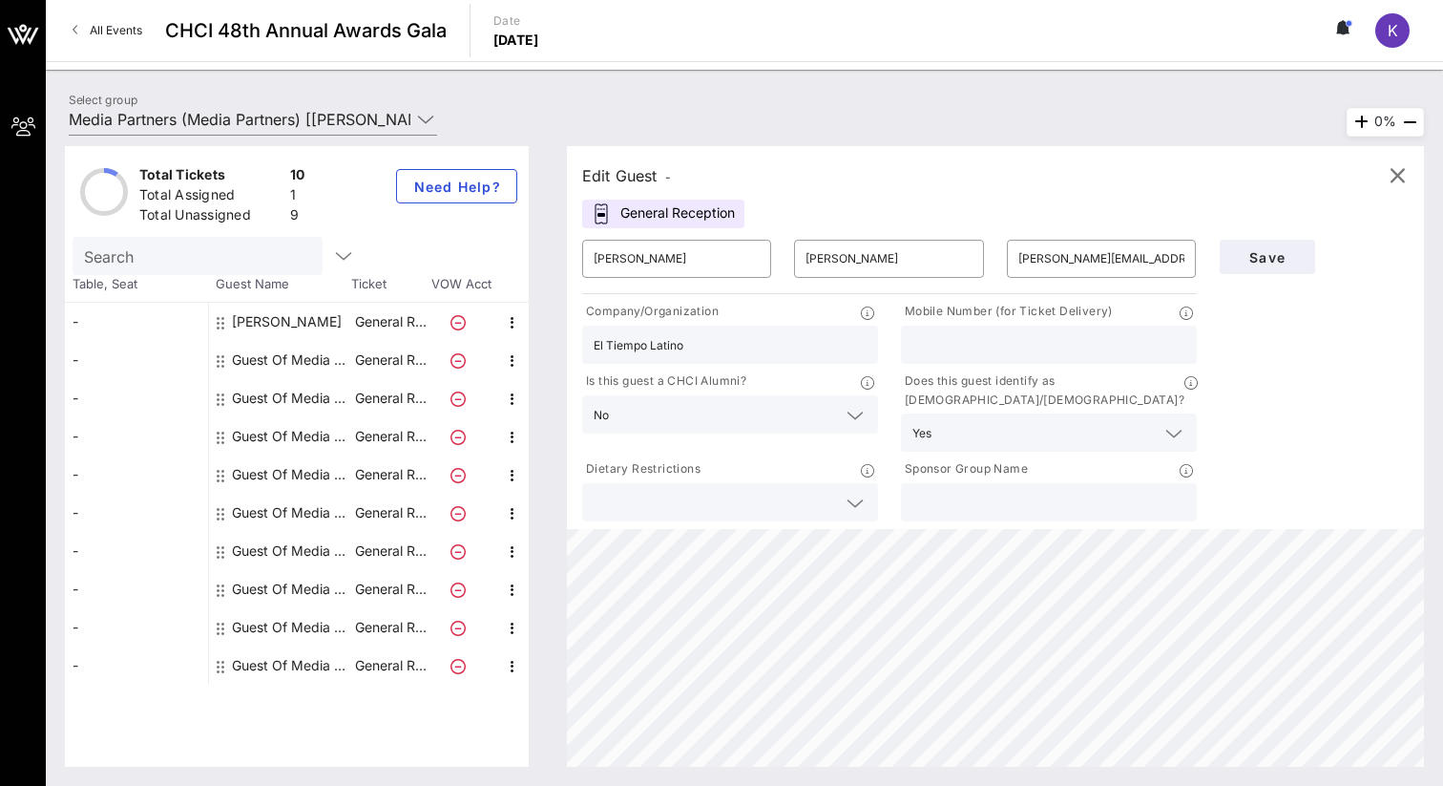
type input "Guest Of"
type input "Media Partners"
type input "[PERSON_NAME][EMAIL_ADDRESS][DOMAIN_NAME]"
click at [647, 262] on input "Guest Of" at bounding box center [677, 258] width 166 height 31
type input "G"
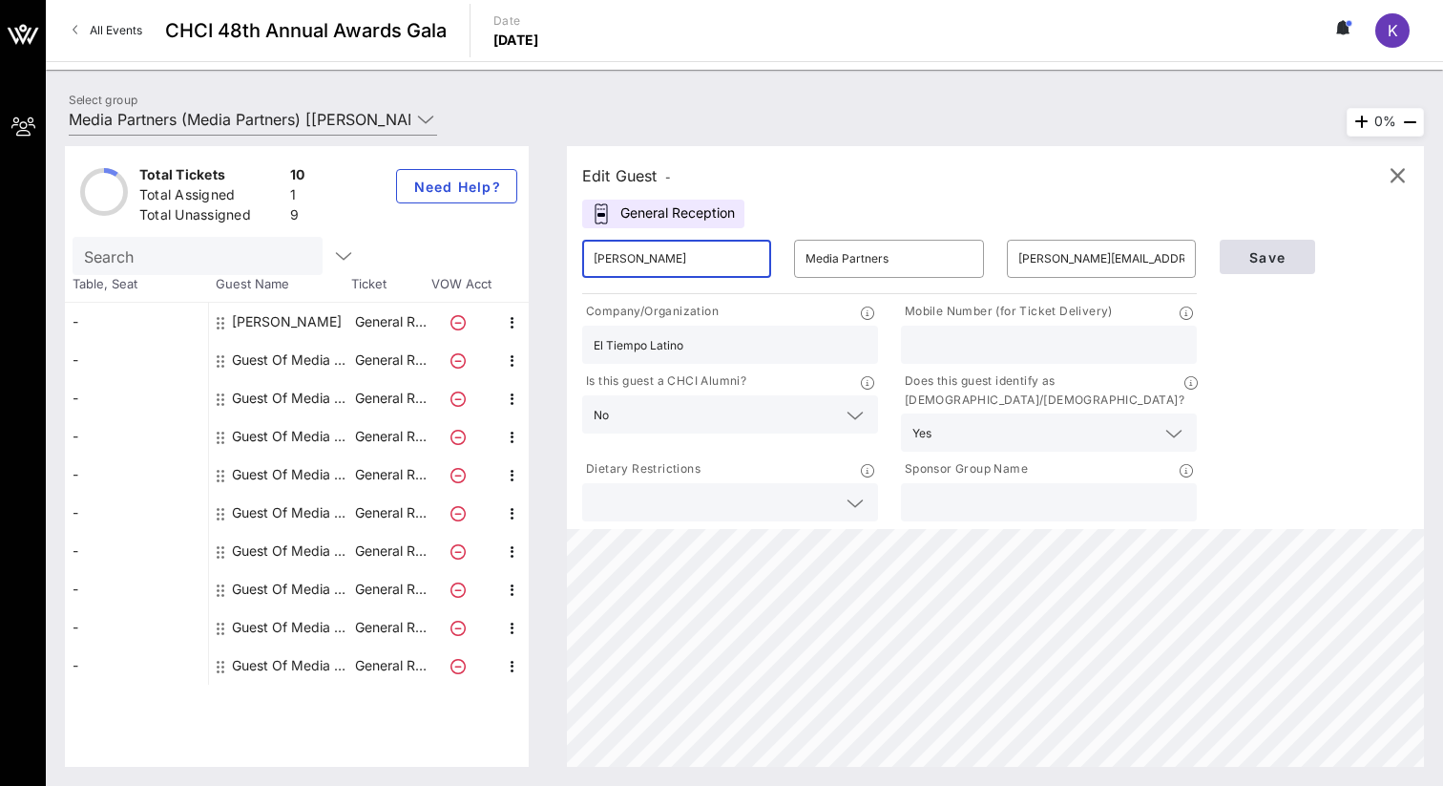
type input "[PERSON_NAME]"
click at [1279, 261] on span "Save" at bounding box center [1267, 257] width 65 height 16
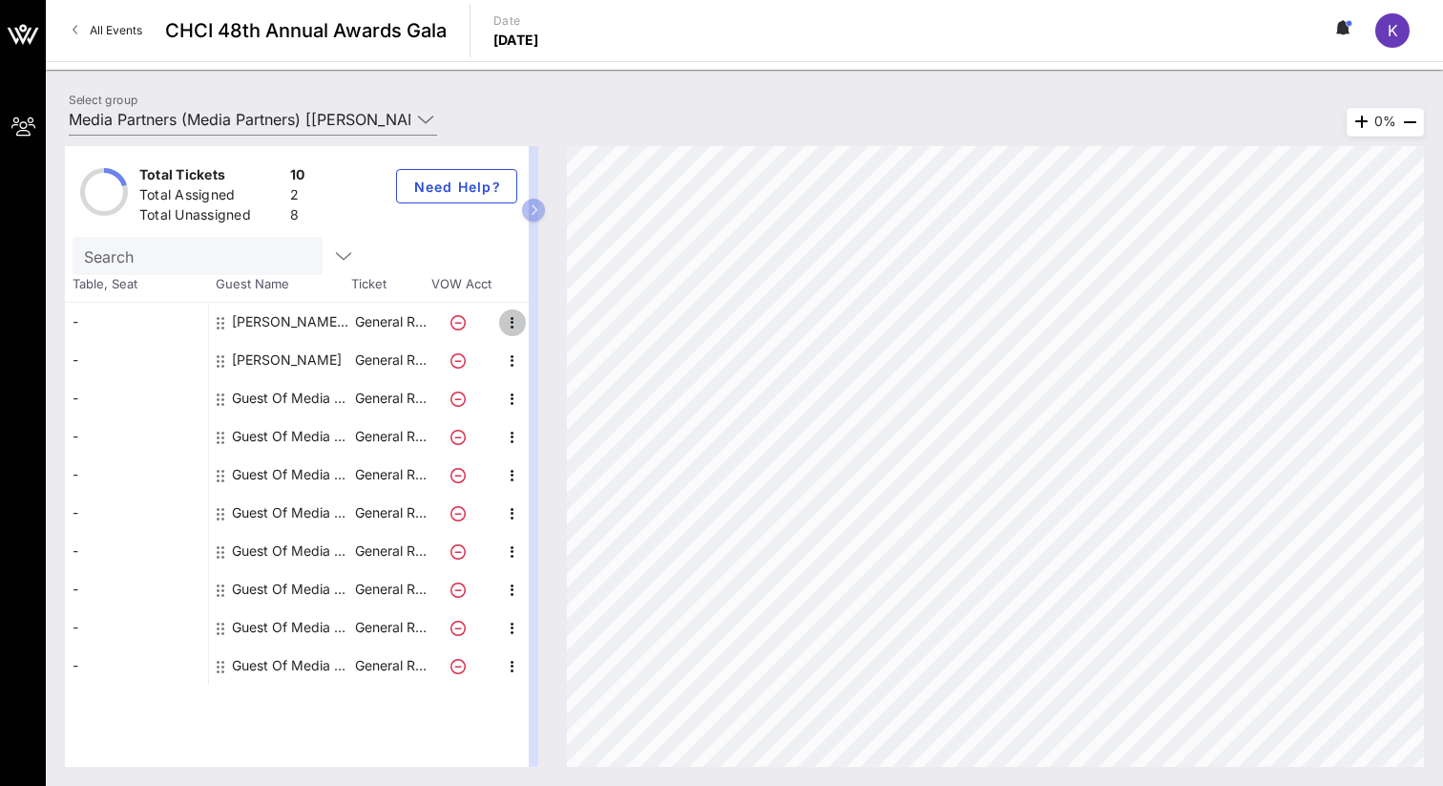
click at [509, 325] on icon "button" at bounding box center [512, 322] width 23 height 23
click at [540, 327] on div "Edit" at bounding box center [560, 328] width 69 height 38
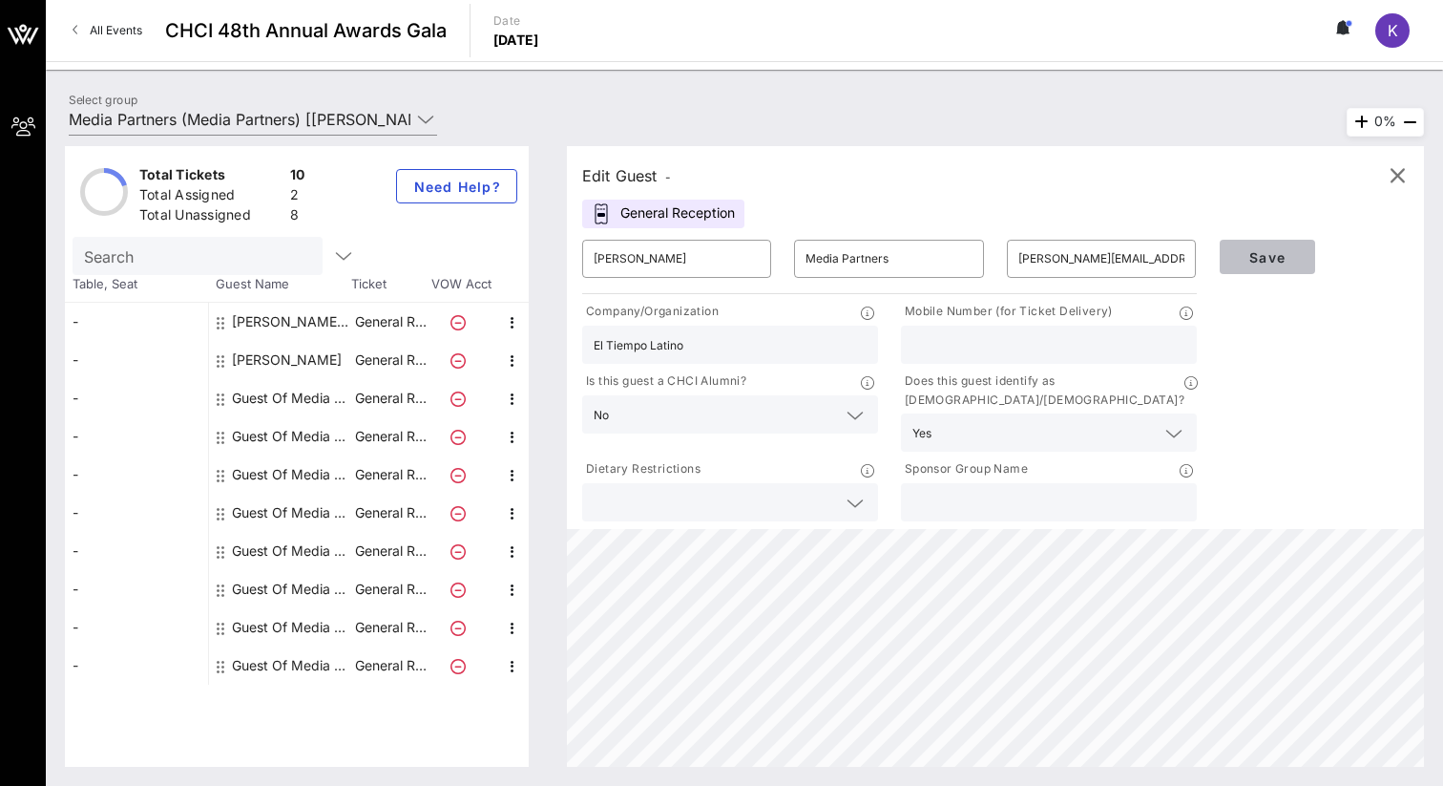
click at [1294, 249] on span "Save" at bounding box center [1267, 257] width 65 height 16
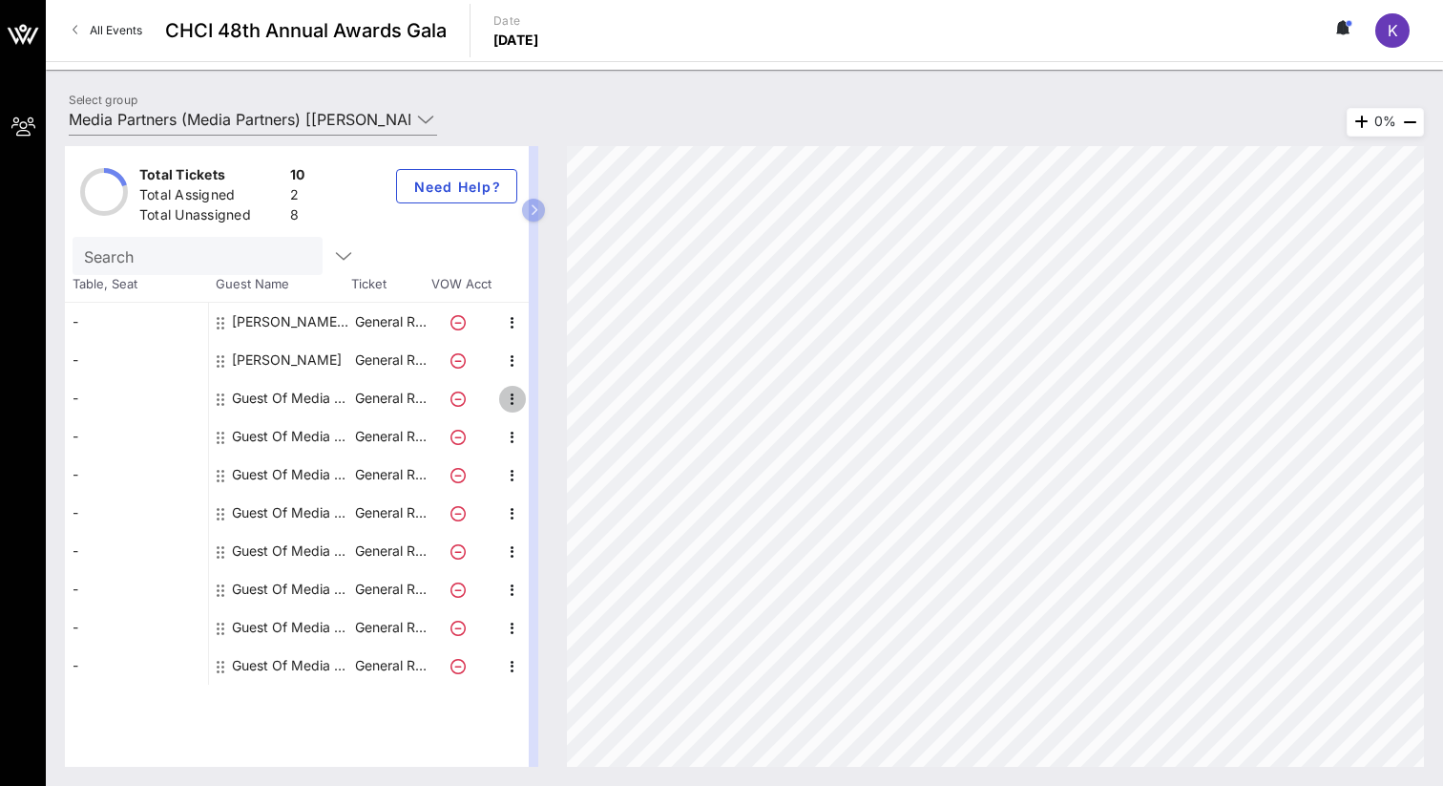
click at [511, 401] on icon "button" at bounding box center [512, 399] width 23 height 23
click at [552, 402] on div "Edit" at bounding box center [560, 404] width 38 height 15
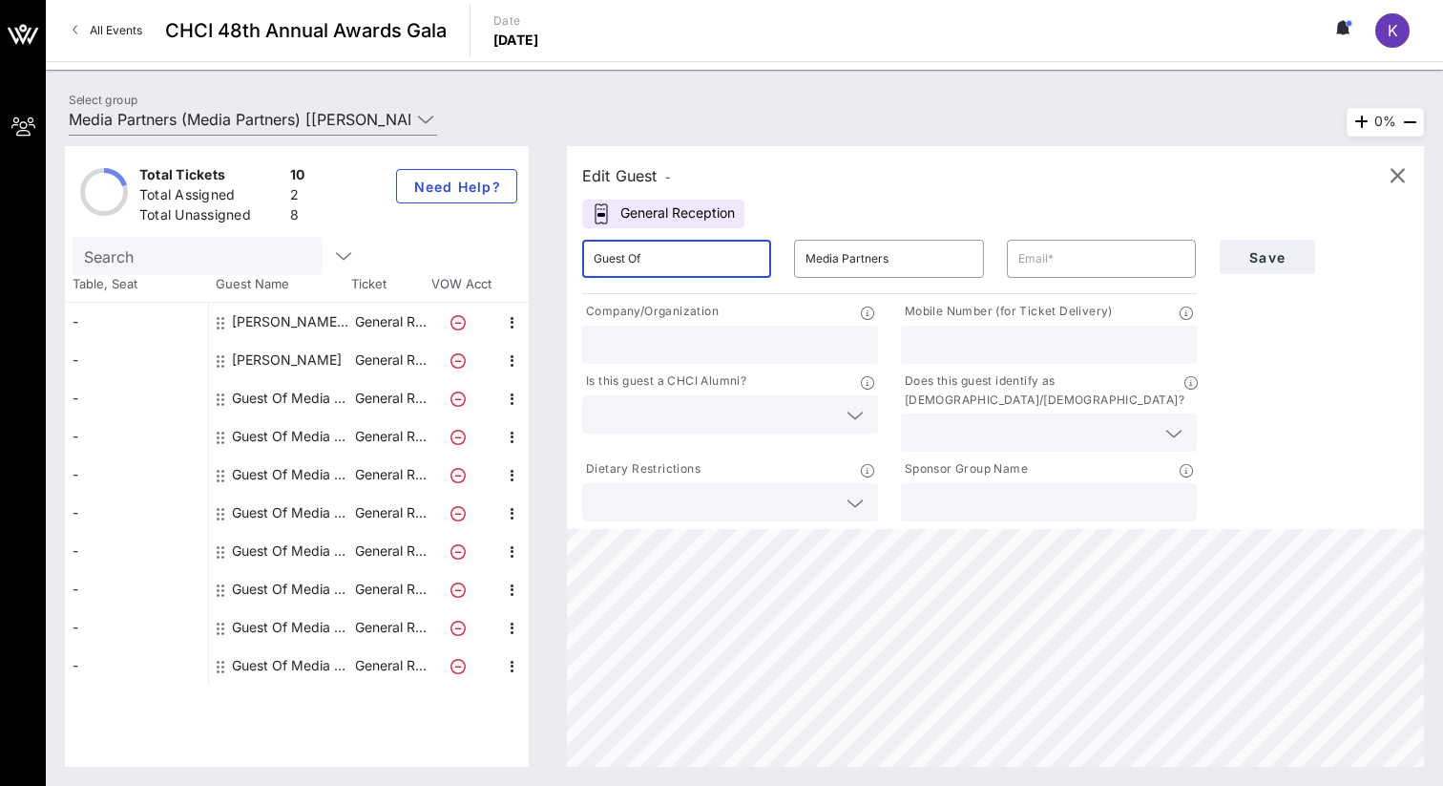
click at [661, 265] on input "Guest Of" at bounding box center [677, 258] width 166 height 31
paste input "[PERSON_NAME]"
drag, startPoint x: 638, startPoint y: 262, endPoint x: 536, endPoint y: 262, distance: 101.2
click at [536, 262] on div "Total Tickets 10 Total Assigned 2 Total Unassigned 8 Need Help? Search Table, S…" at bounding box center [744, 456] width 1359 height 620
type input "[PERSON_NAME]"
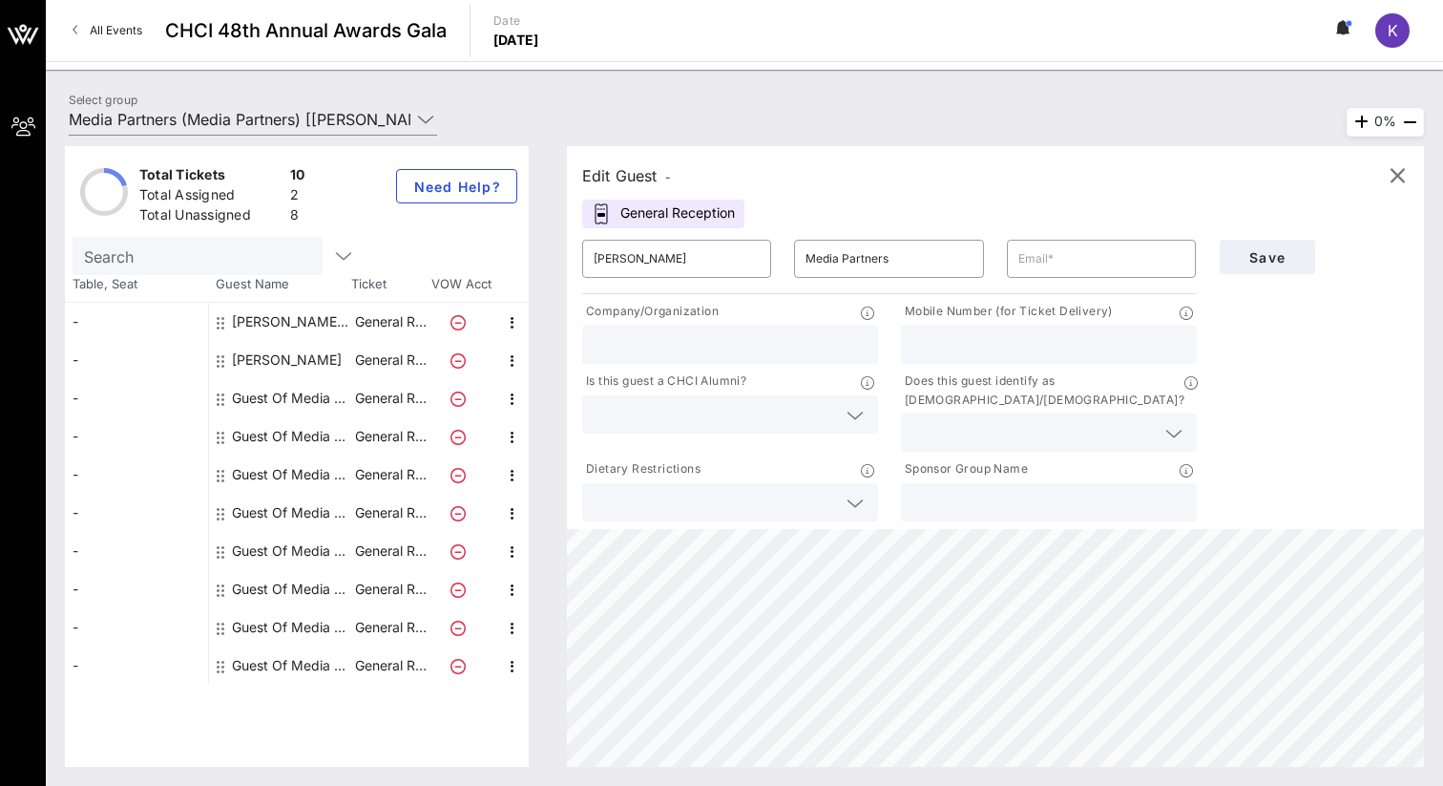
click at [767, 343] on input "text" at bounding box center [730, 344] width 273 height 25
type input "Latino Magazine"
click at [852, 412] on icon at bounding box center [855, 415] width 17 height 23
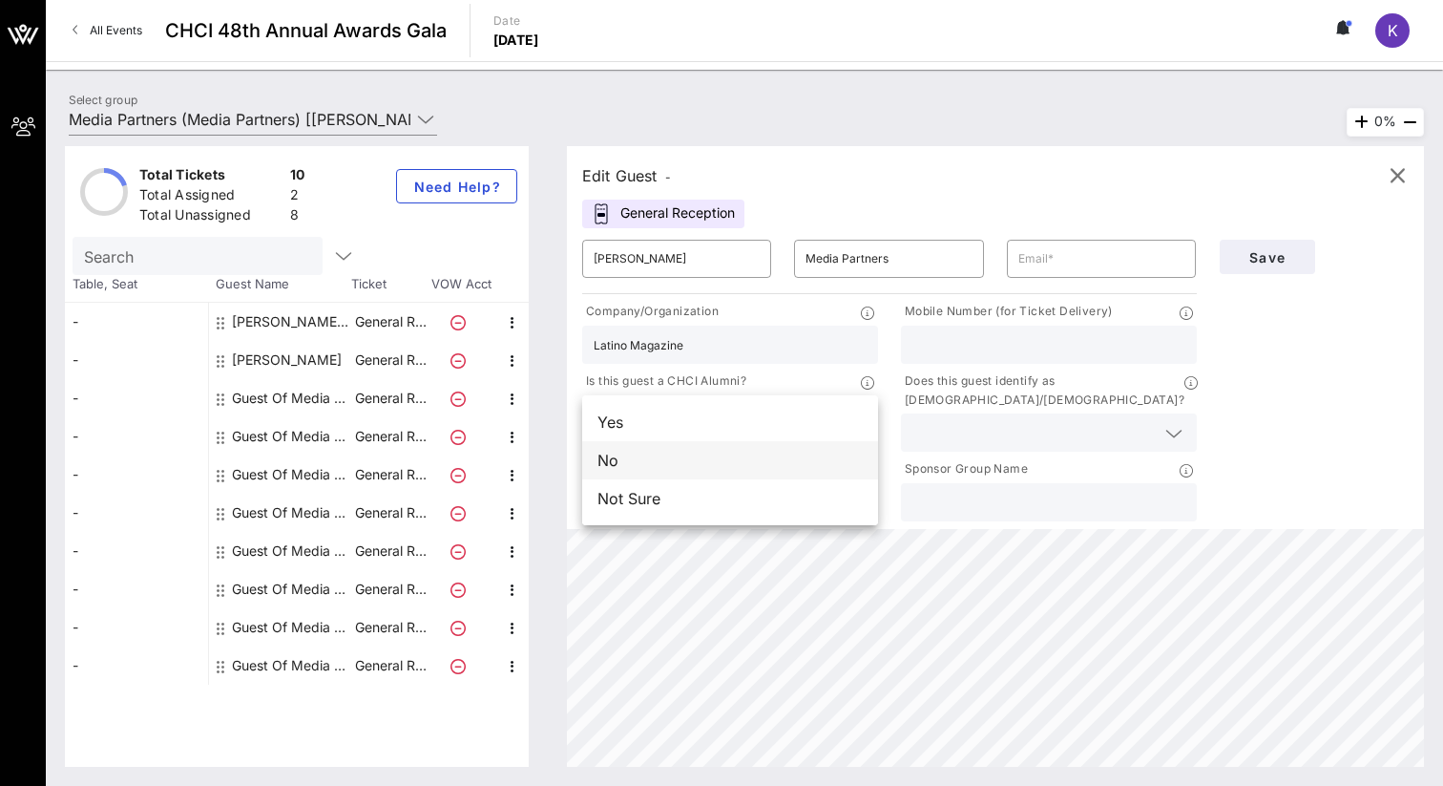
click at [819, 464] on div "No" at bounding box center [730, 460] width 296 height 38
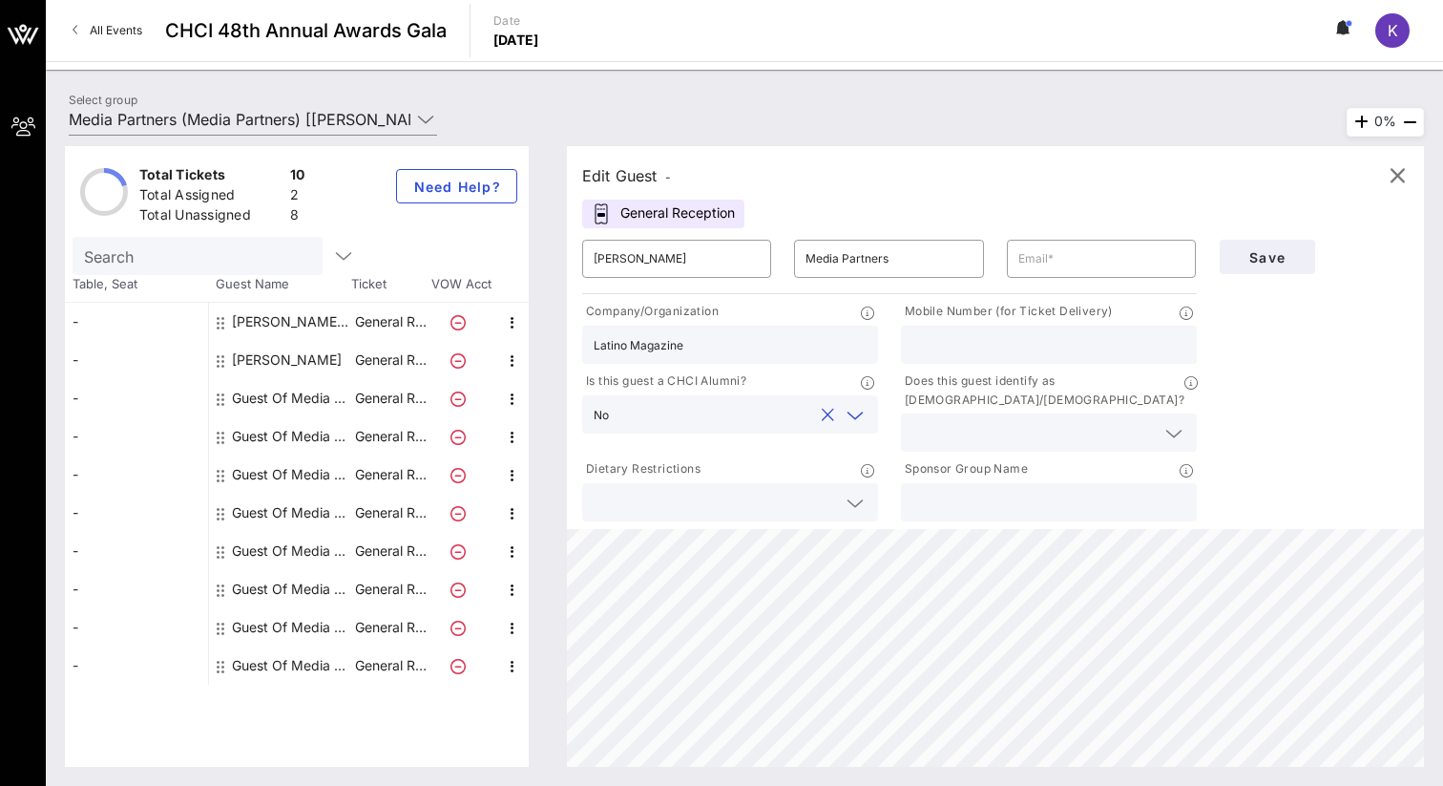
click at [980, 421] on input "text" at bounding box center [1034, 432] width 242 height 25
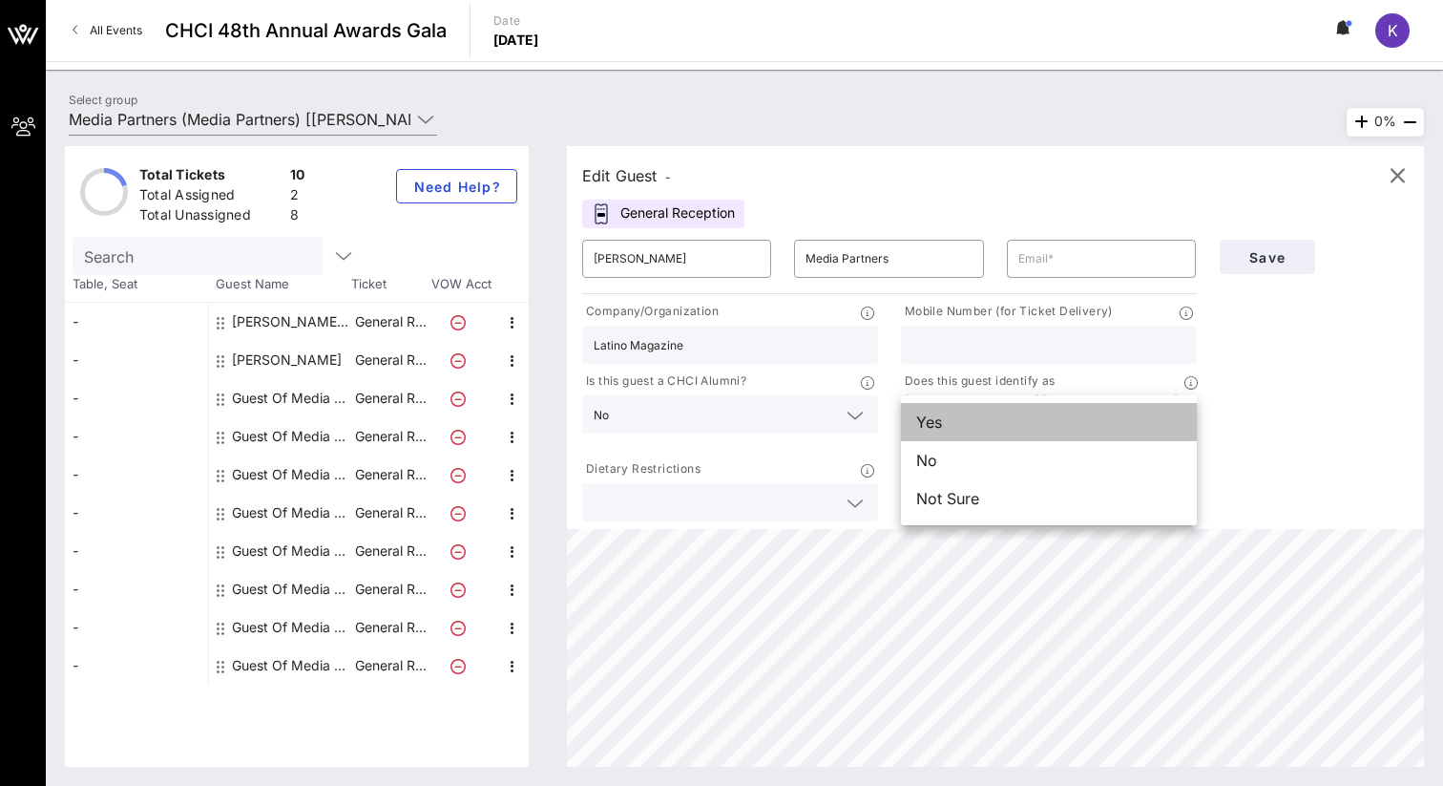
click at [1106, 432] on div "Yes" at bounding box center [1049, 422] width 296 height 38
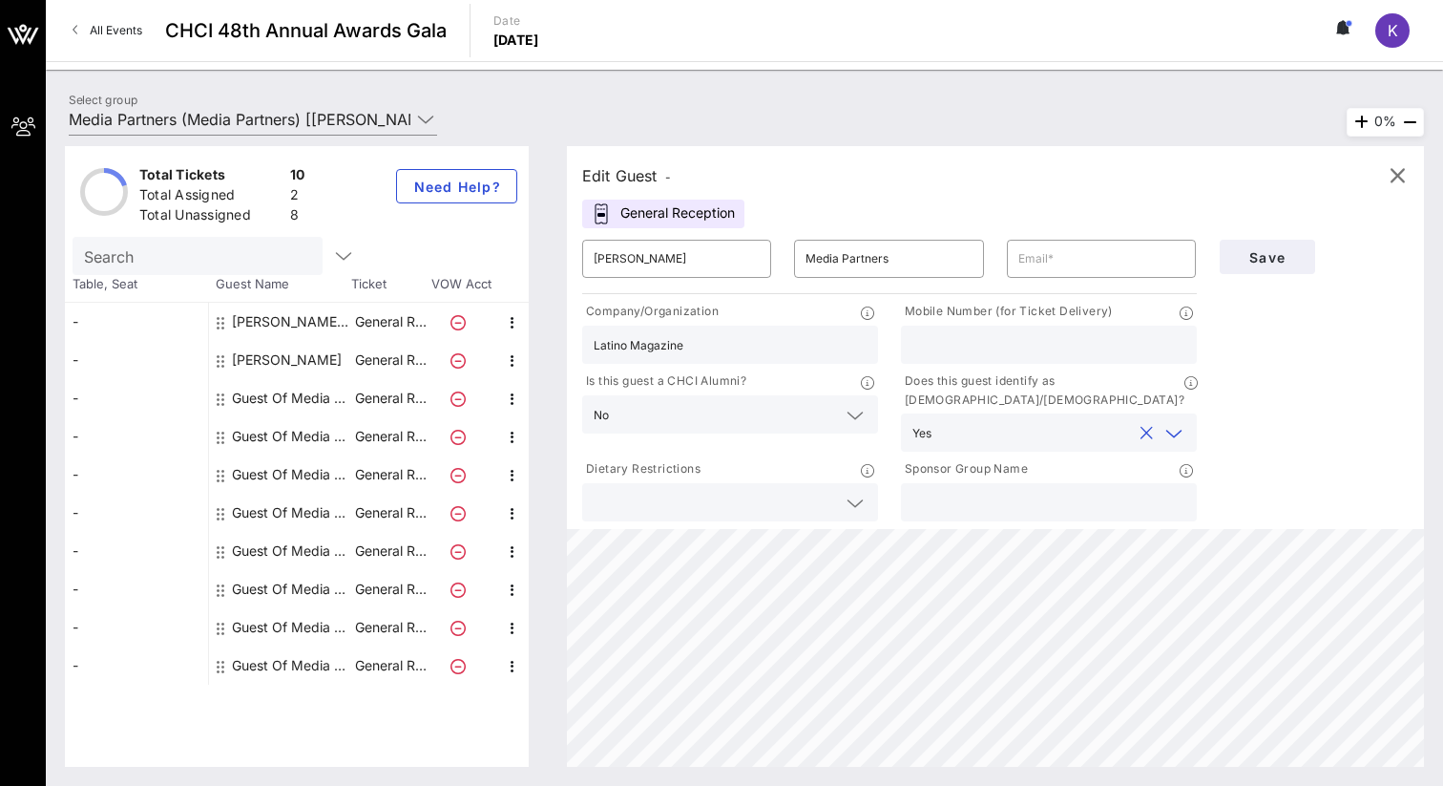
click at [1014, 342] on input "text" at bounding box center [1049, 344] width 273 height 25
paste input "[PHONE_NUMBER]"
type input "[PHONE_NUMBER]"
click at [1080, 269] on input "text" at bounding box center [1102, 258] width 166 height 31
paste input "[EMAIL_ADDRESS][DOMAIN_NAME]"
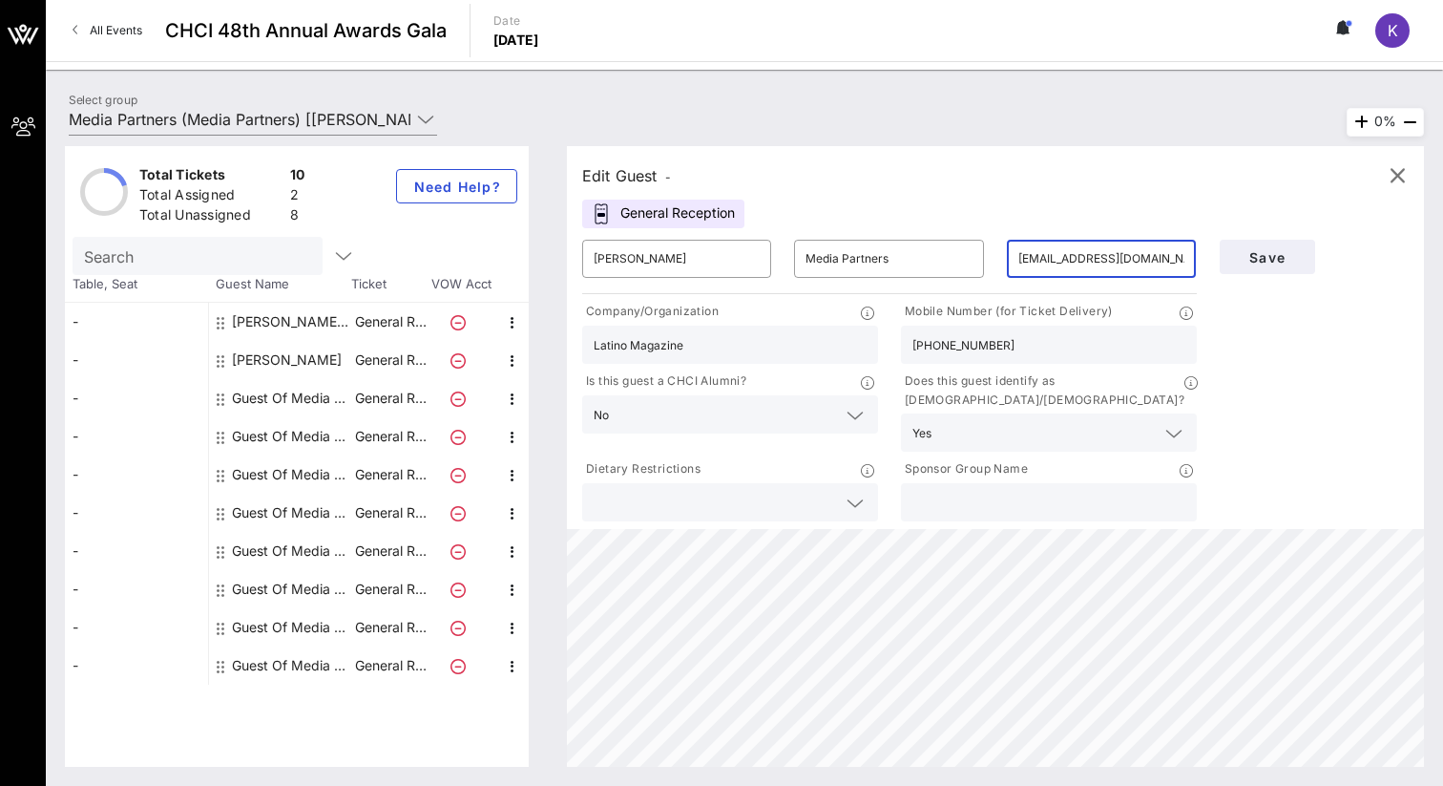
type input "[EMAIL_ADDRESS][DOMAIN_NAME]"
click at [1260, 254] on span "Save" at bounding box center [1267, 257] width 65 height 16
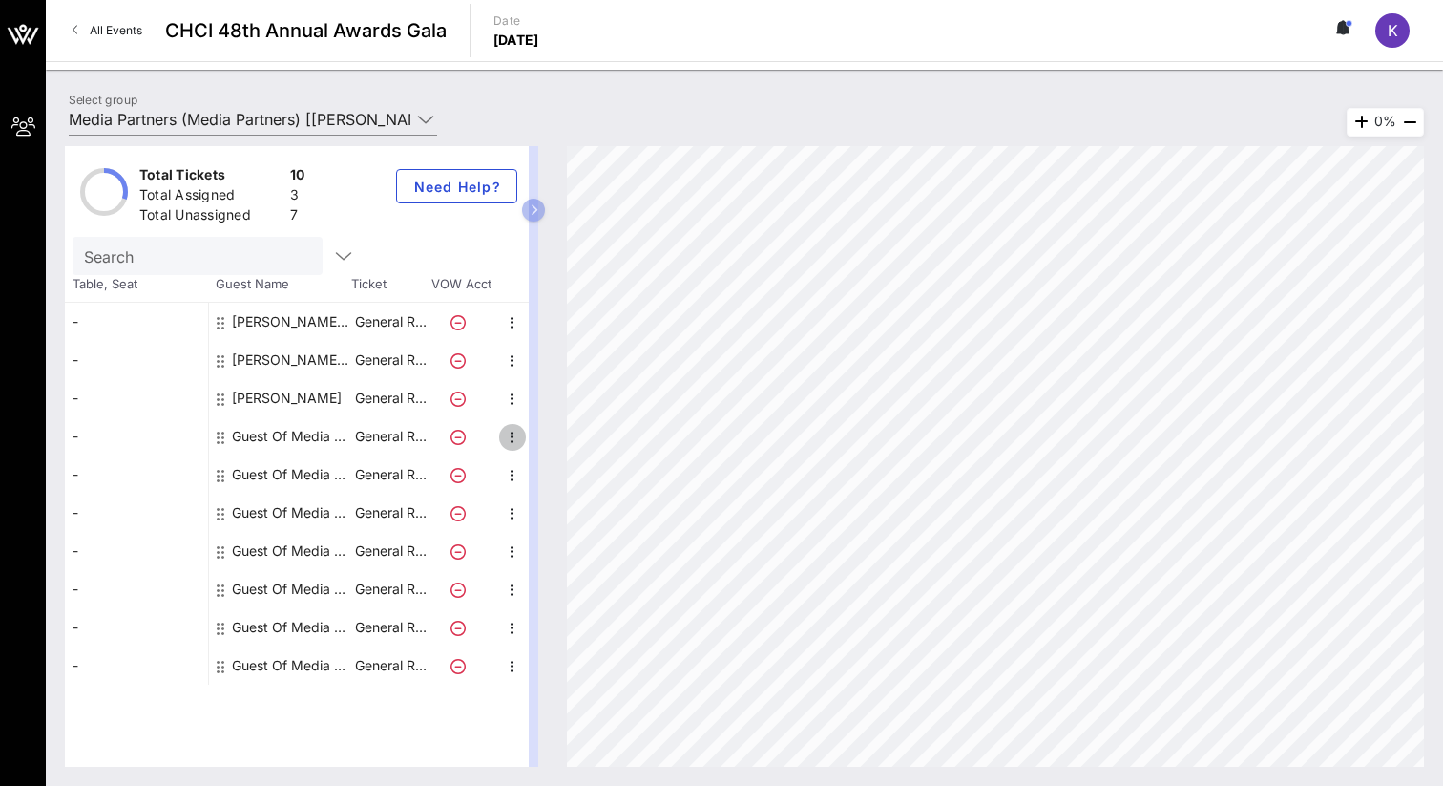
click at [506, 435] on icon "button" at bounding box center [512, 437] width 23 height 23
click at [539, 441] on div "Edit" at bounding box center [560, 443] width 69 height 38
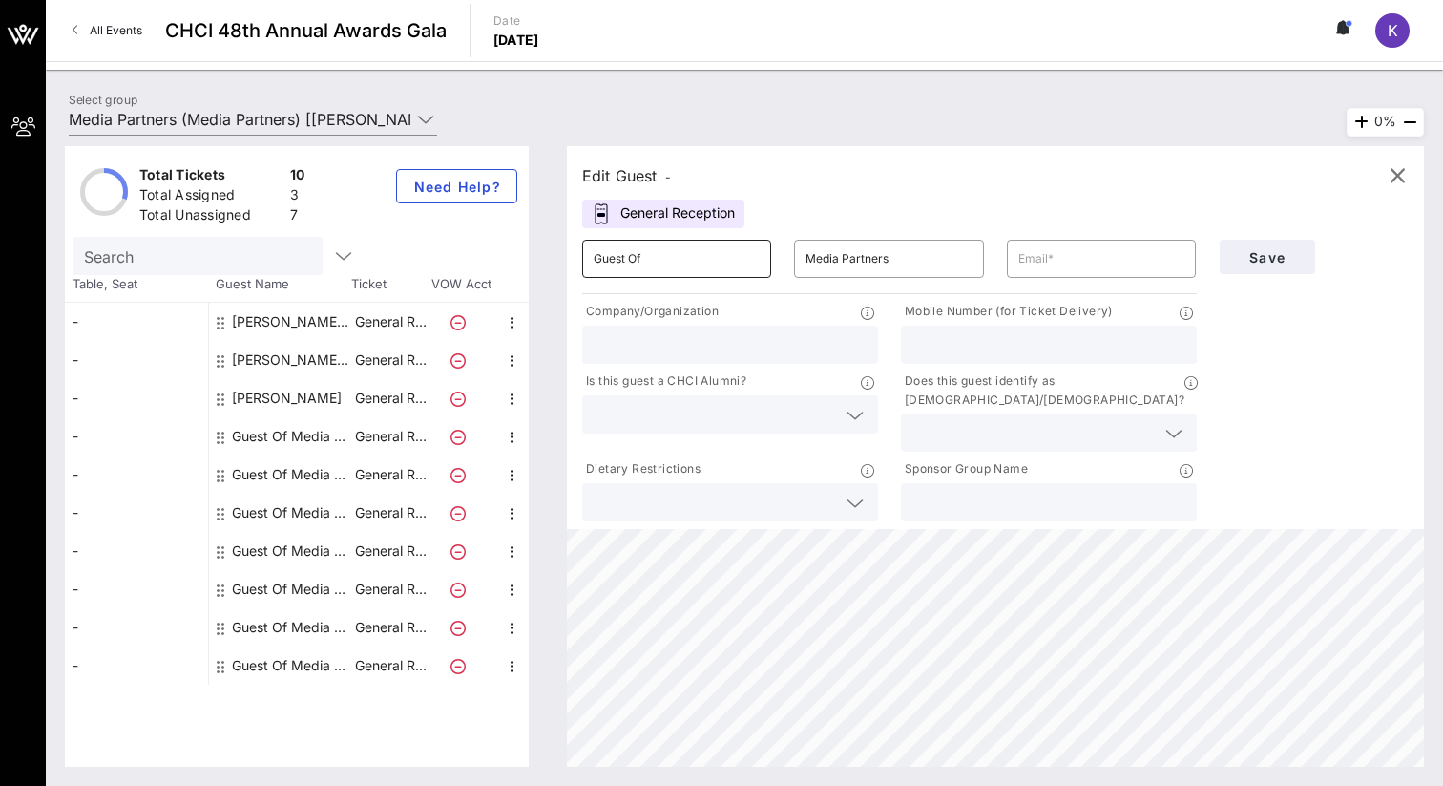
click at [681, 255] on input "Guest Of" at bounding box center [677, 258] width 166 height 31
type input "Guest Of Latino Magazine- [PERSON_NAME]"
click at [1029, 260] on input "text" at bounding box center [1102, 258] width 166 height 31
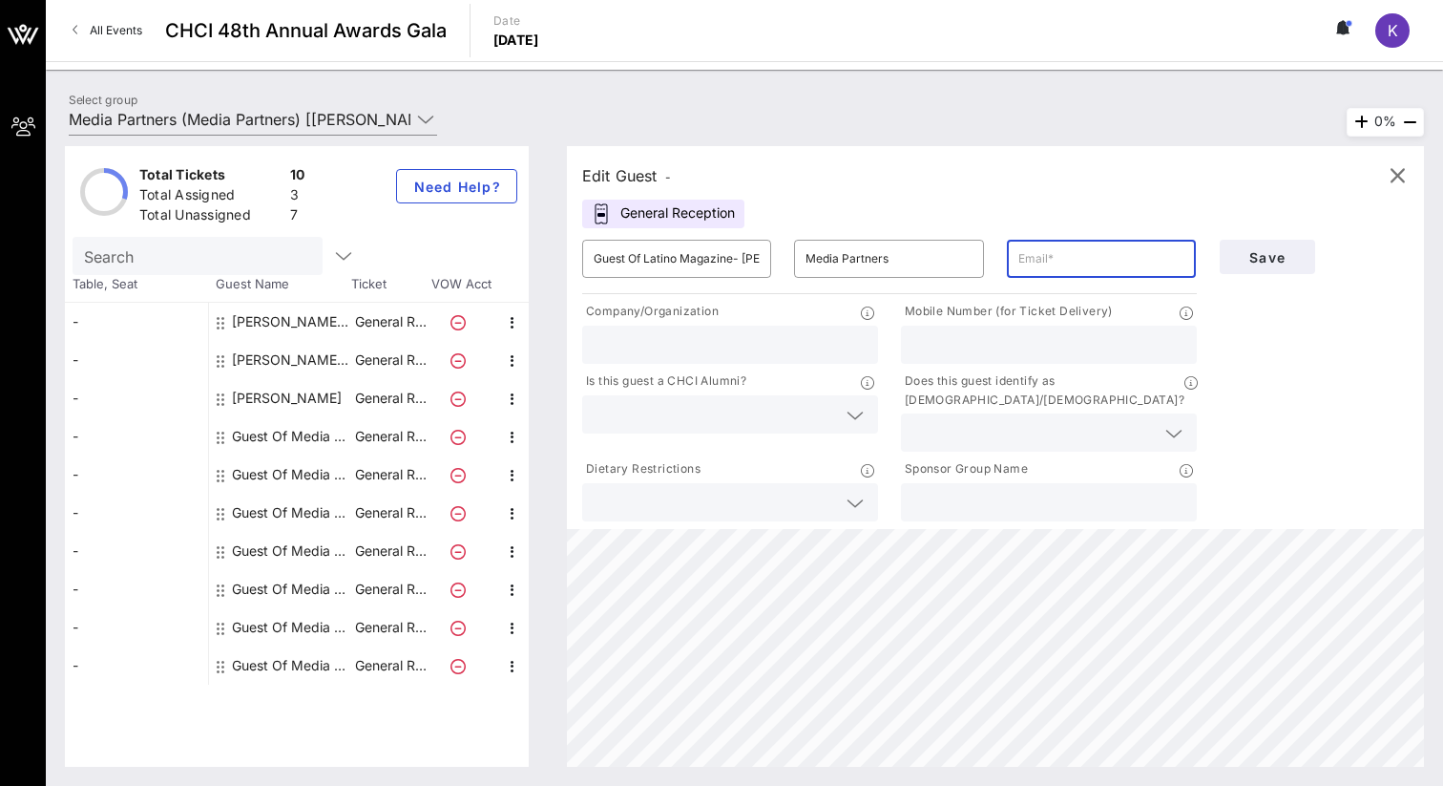
paste input "[EMAIL_ADDRESS][DOMAIN_NAME]"
type input "[EMAIL_ADDRESS][DOMAIN_NAME]"
click at [767, 353] on input "text" at bounding box center [730, 344] width 273 height 25
type input "Latino Magazine"
click at [852, 414] on icon at bounding box center [855, 415] width 17 height 23
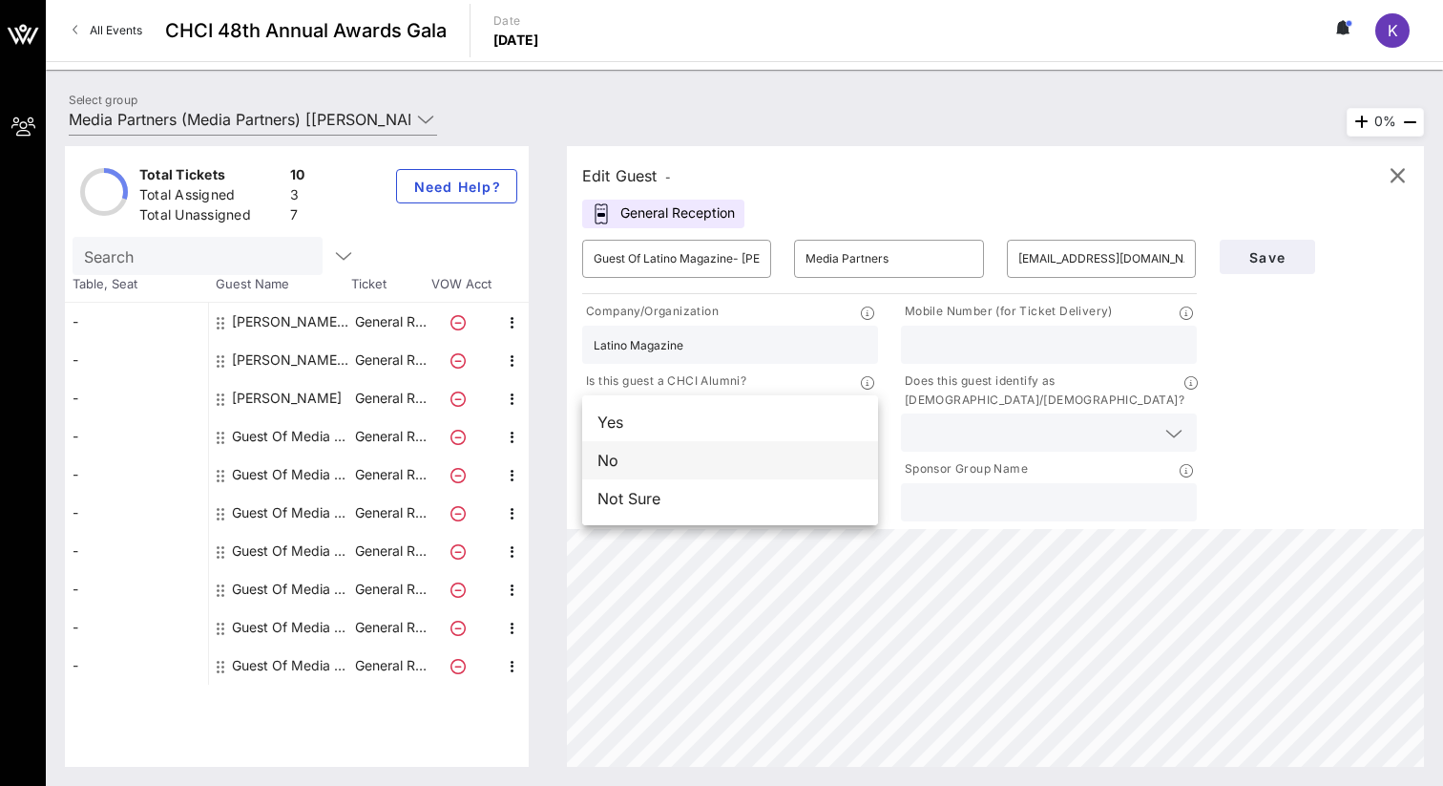
click at [797, 458] on div "No" at bounding box center [730, 460] width 296 height 38
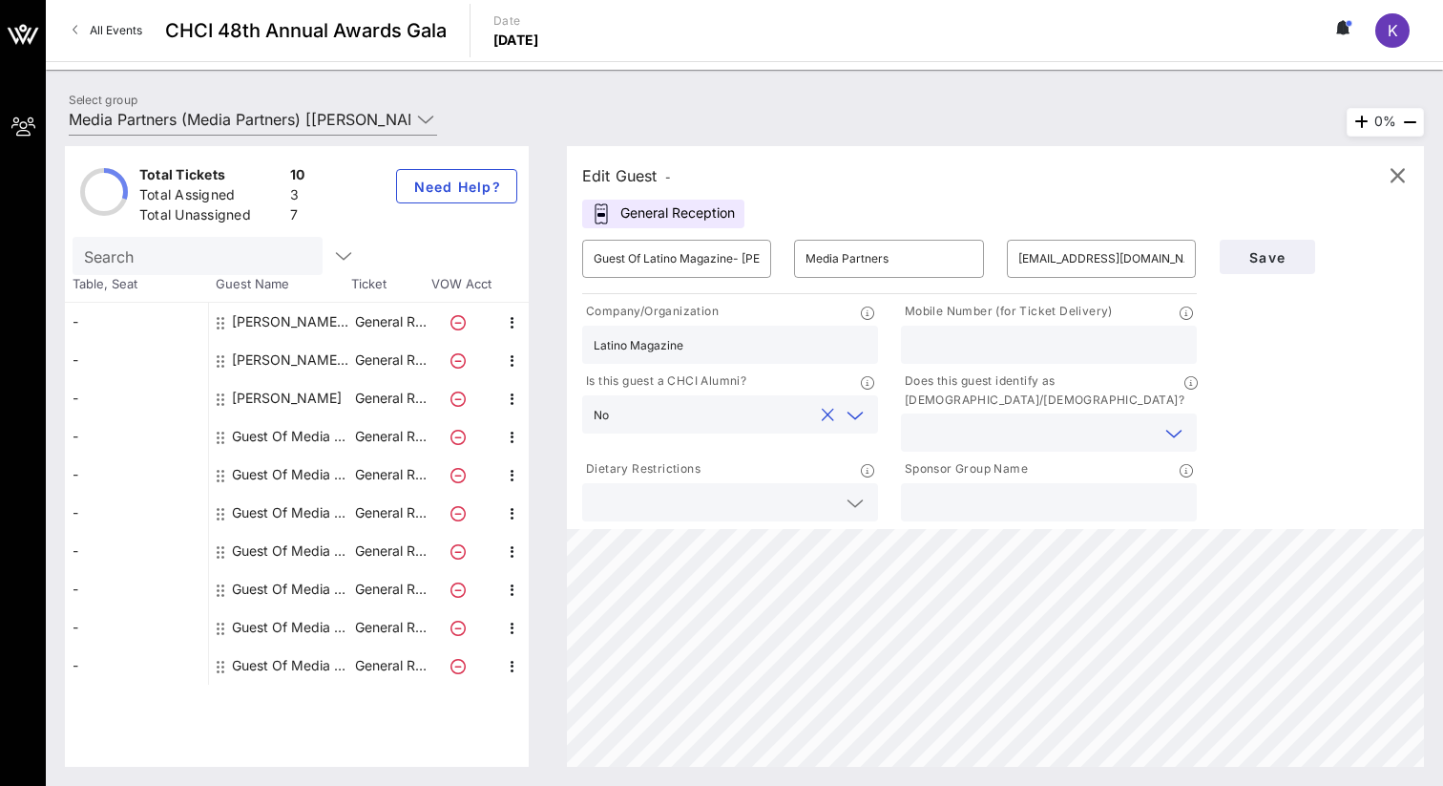
click at [1088, 420] on input "text" at bounding box center [1034, 432] width 242 height 25
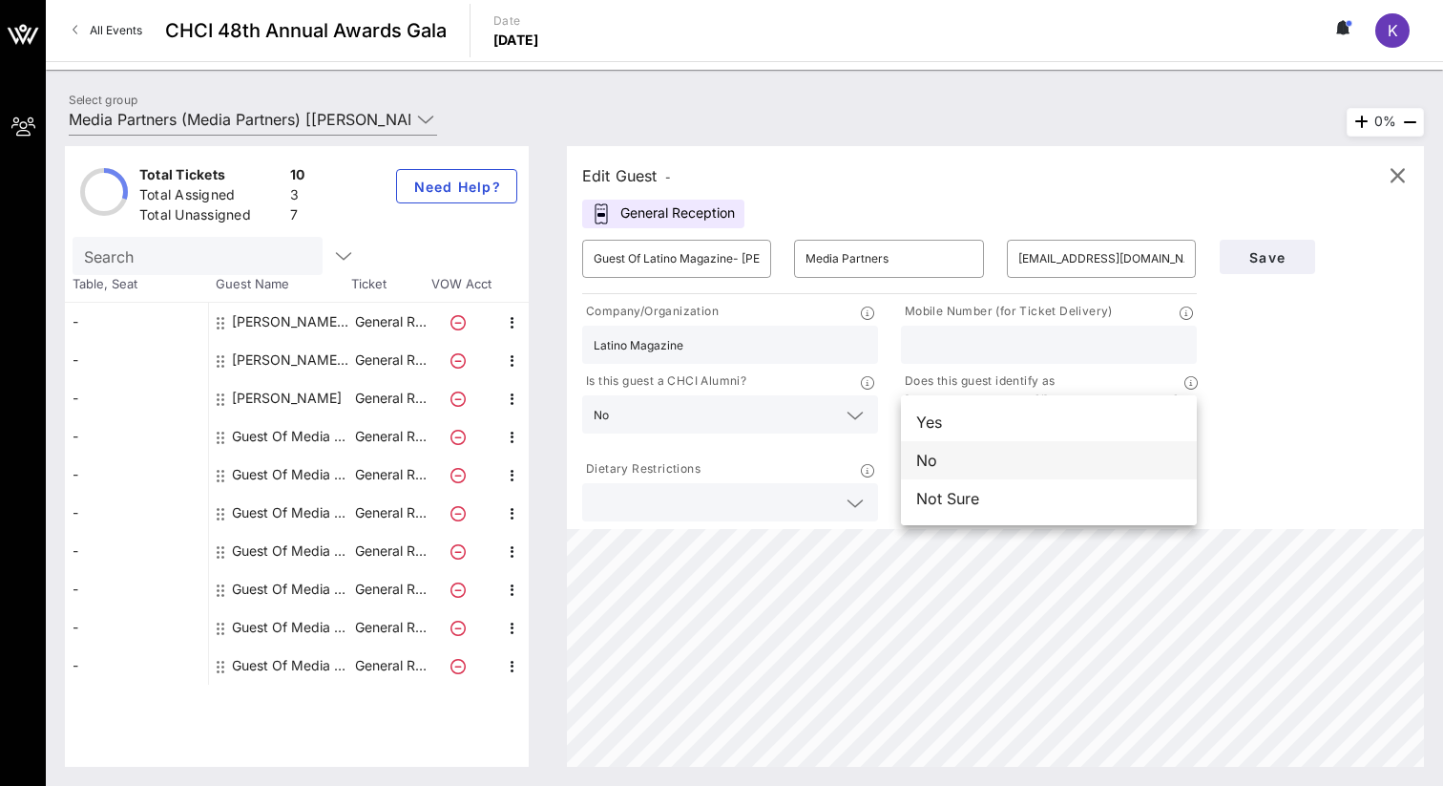
click at [1052, 455] on div "No" at bounding box center [1049, 460] width 296 height 38
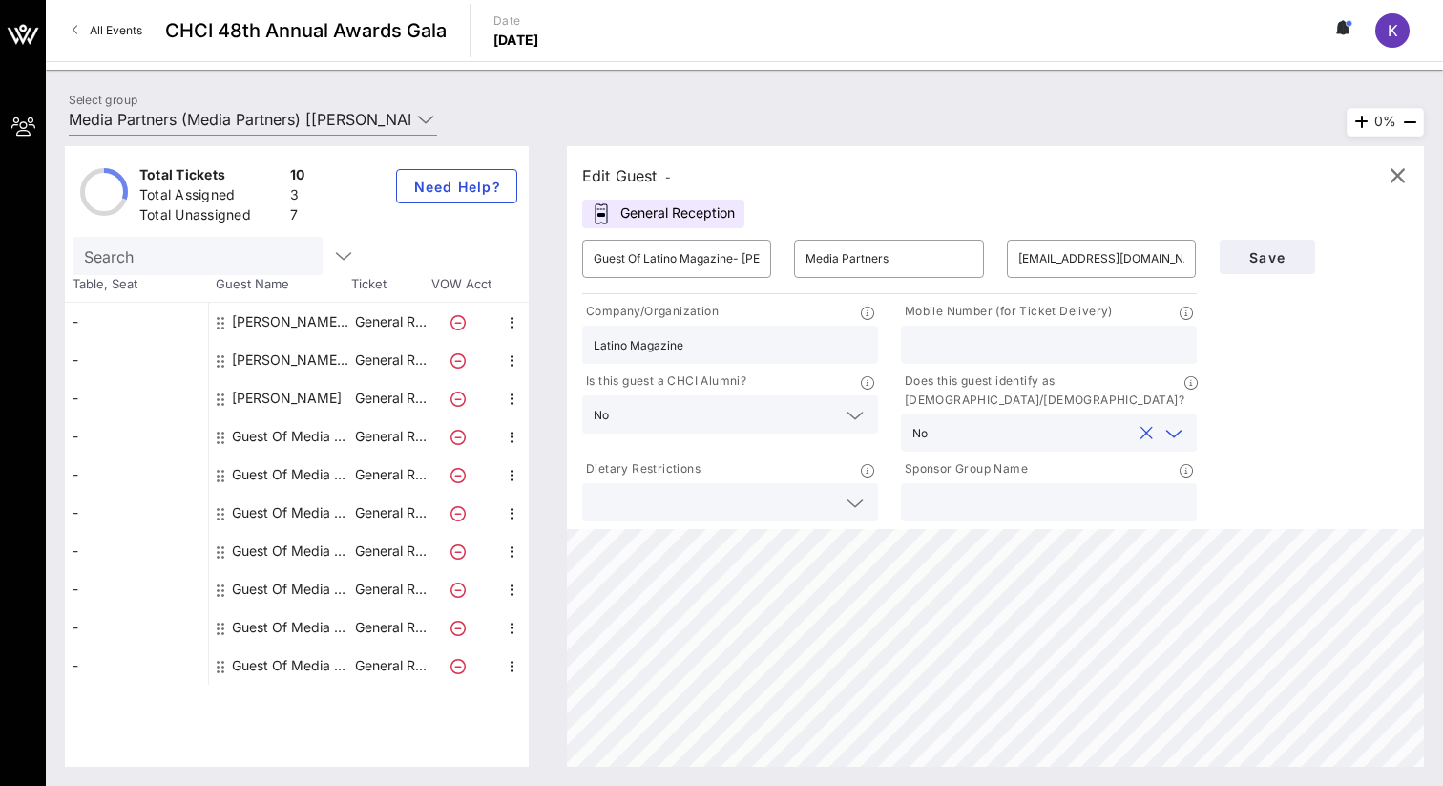
click at [1175, 422] on icon at bounding box center [1174, 433] width 17 height 23
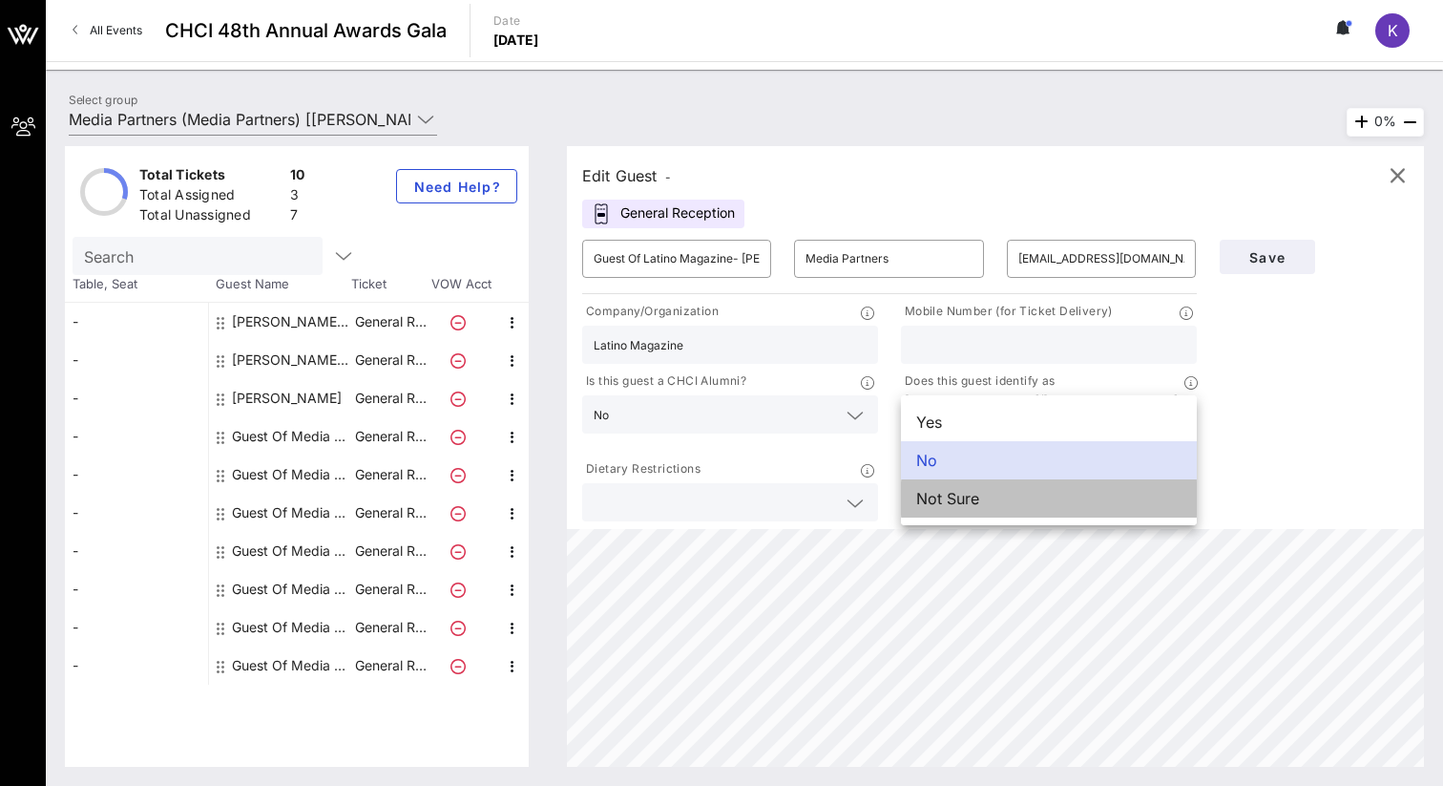
click at [1138, 504] on div "Not Sure" at bounding box center [1049, 498] width 296 height 38
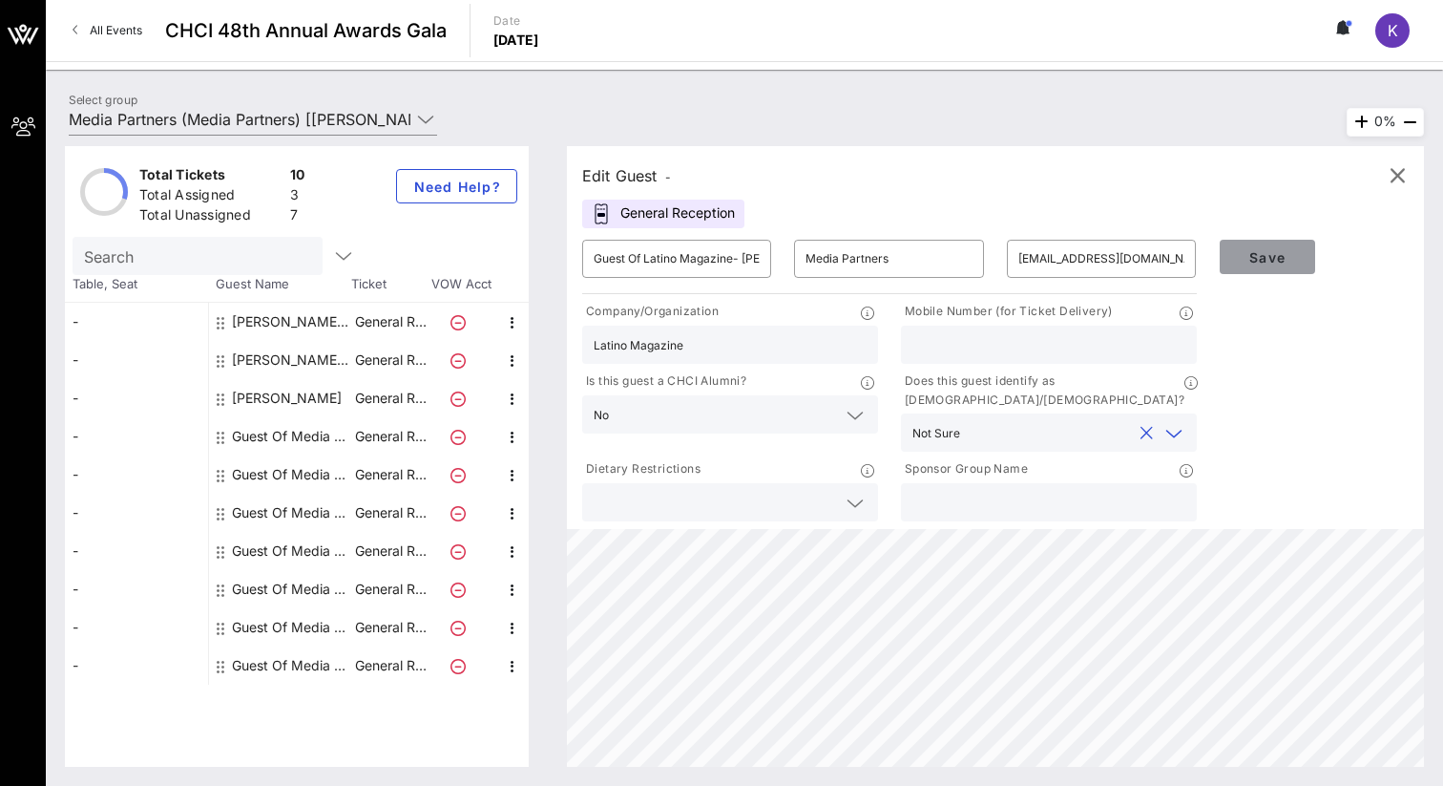
click at [1269, 256] on span "Save" at bounding box center [1267, 257] width 65 height 16
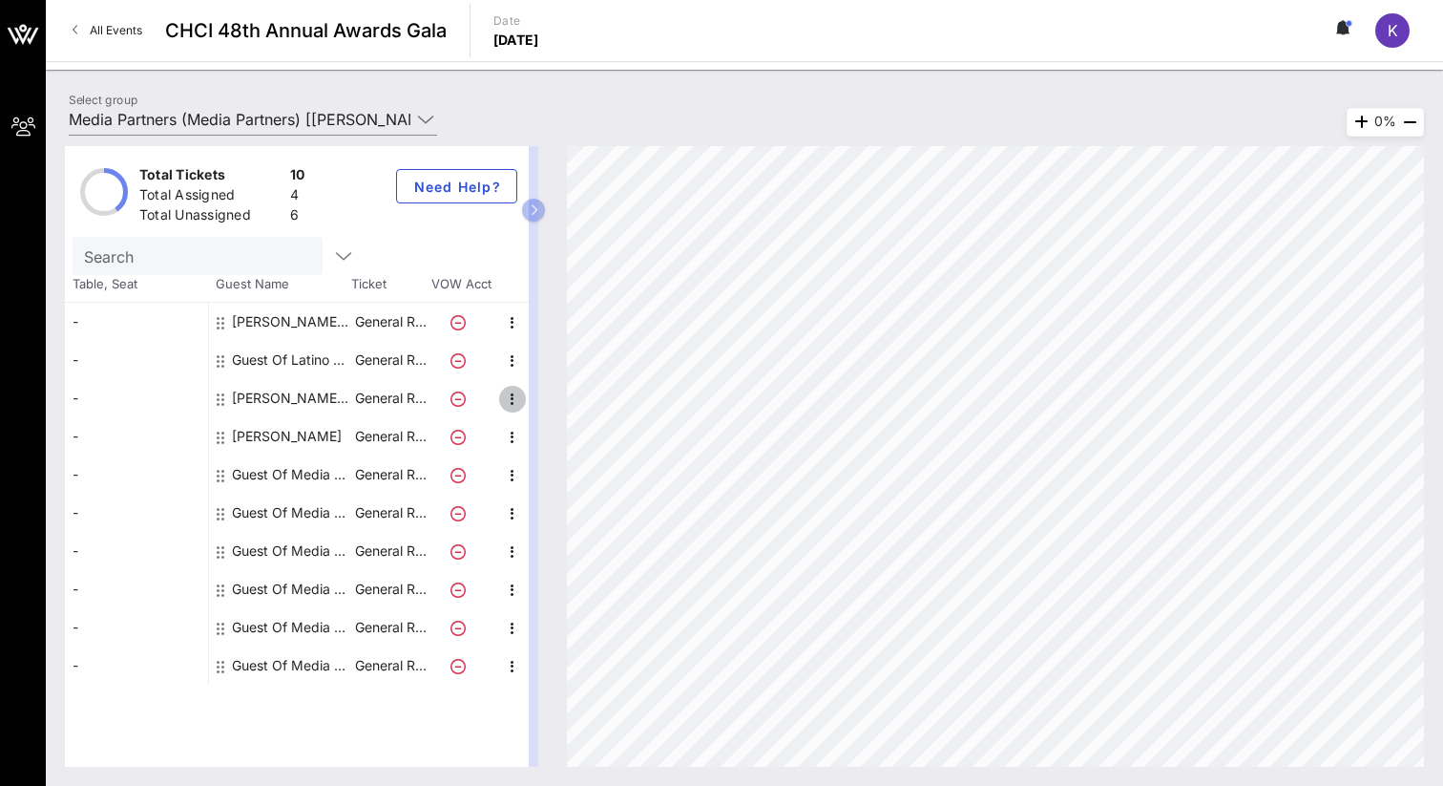
click at [509, 402] on icon "button" at bounding box center [512, 399] width 23 height 23
click at [693, 219] on div "Total Tickets 10 Total Assigned 4 Total Unassigned 6 Need Help? Search Table, S…" at bounding box center [744, 456] width 1359 height 620
click at [531, 208] on icon "button" at bounding box center [534, 209] width 9 height 11
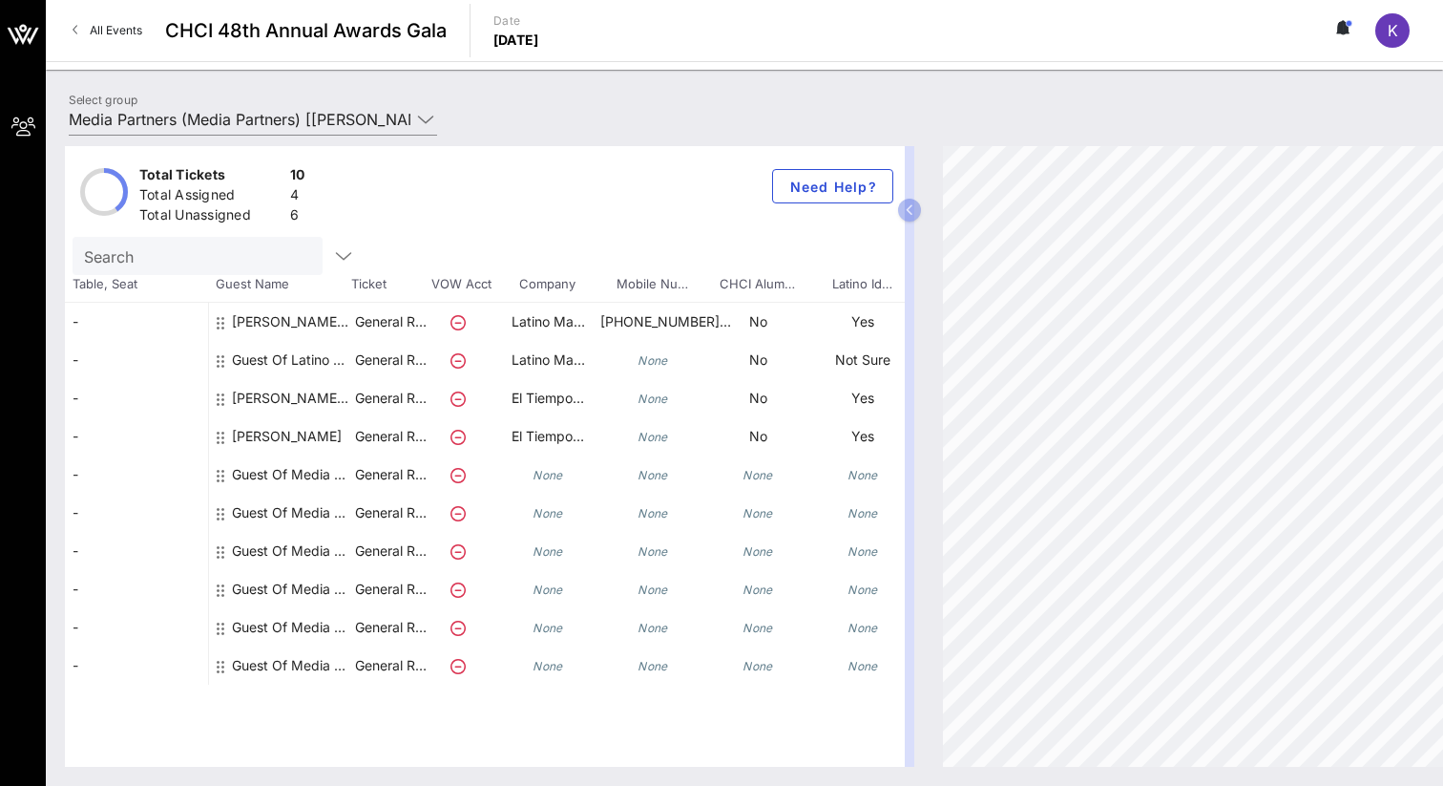
click at [457, 438] on icon at bounding box center [458, 437] width 15 height 15
click at [222, 431] on icon at bounding box center [221, 437] width 8 height 15
click at [908, 204] on icon "button" at bounding box center [910, 209] width 9 height 11
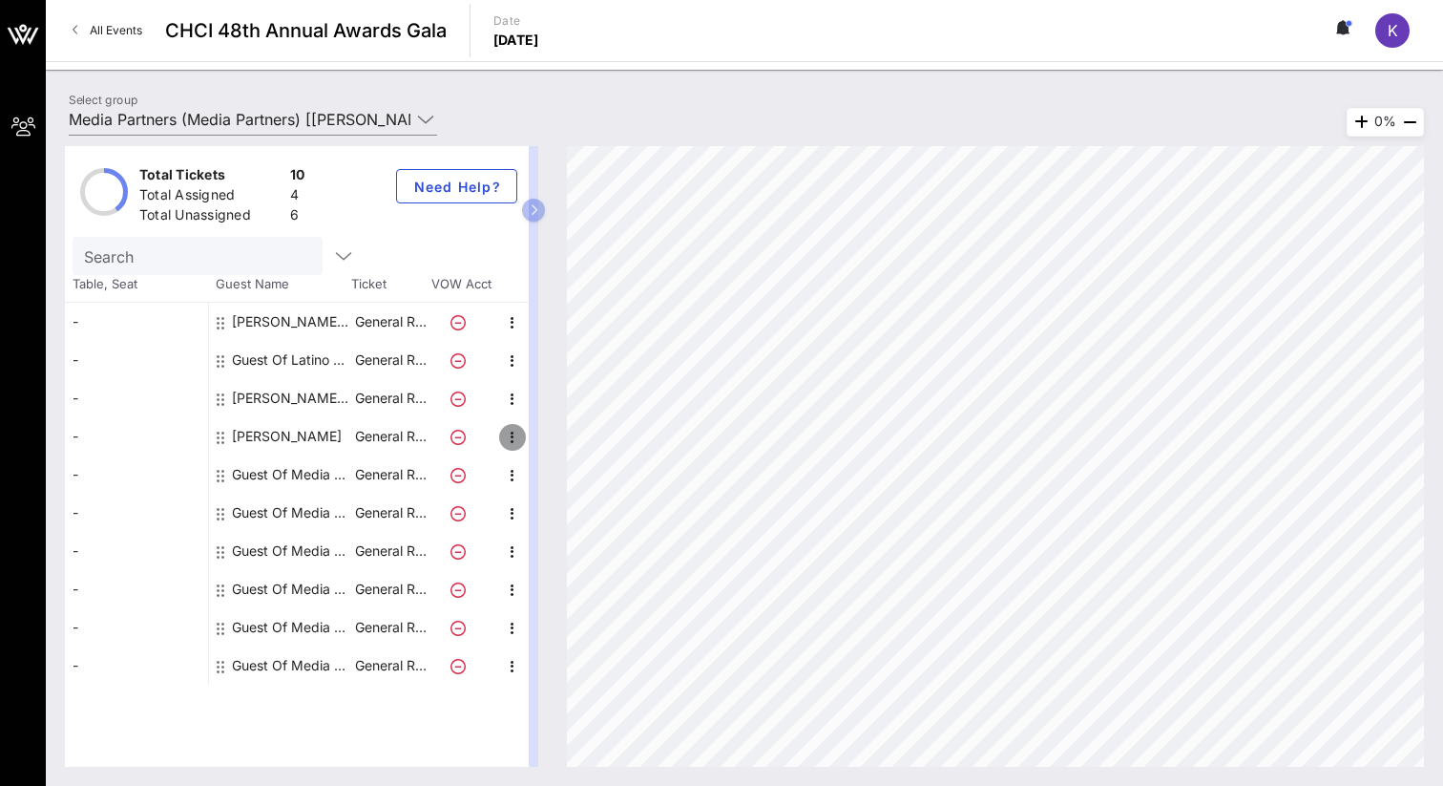
click at [512, 435] on icon "button" at bounding box center [512, 437] width 23 height 23
click at [542, 448] on div "Edit" at bounding box center [560, 442] width 38 height 15
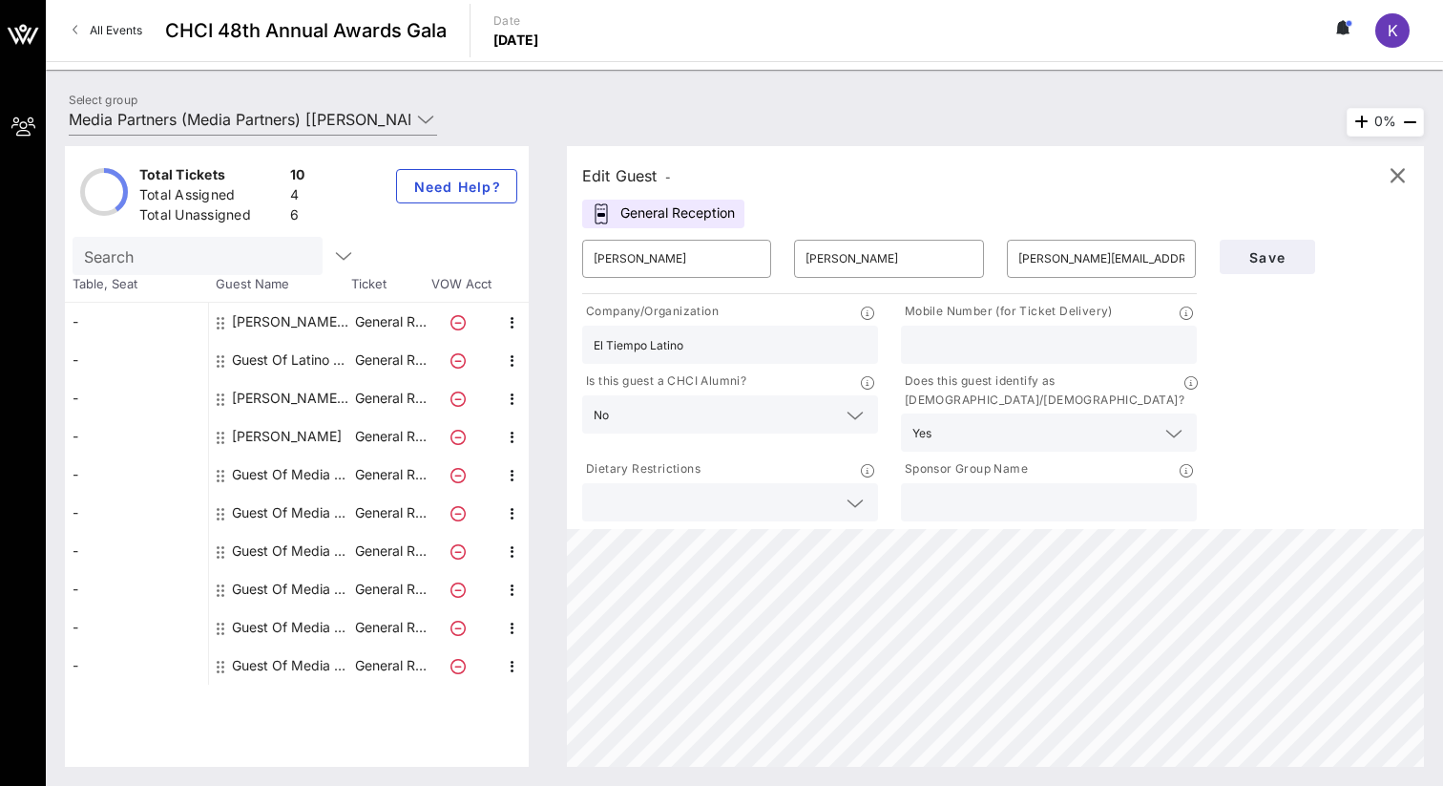
click at [962, 340] on input "text" at bounding box center [1049, 344] width 273 height 25
drag, startPoint x: 1028, startPoint y: 355, endPoint x: 847, endPoint y: 352, distance: 181.4
click at [847, 352] on div "Company/Organization El Tiempo Latino Mobile Number (for Ticket Delivery) 61751…" at bounding box center [890, 411] width 638 height 227
type input "6175153759"
click at [1280, 249] on span "Save" at bounding box center [1267, 257] width 65 height 16
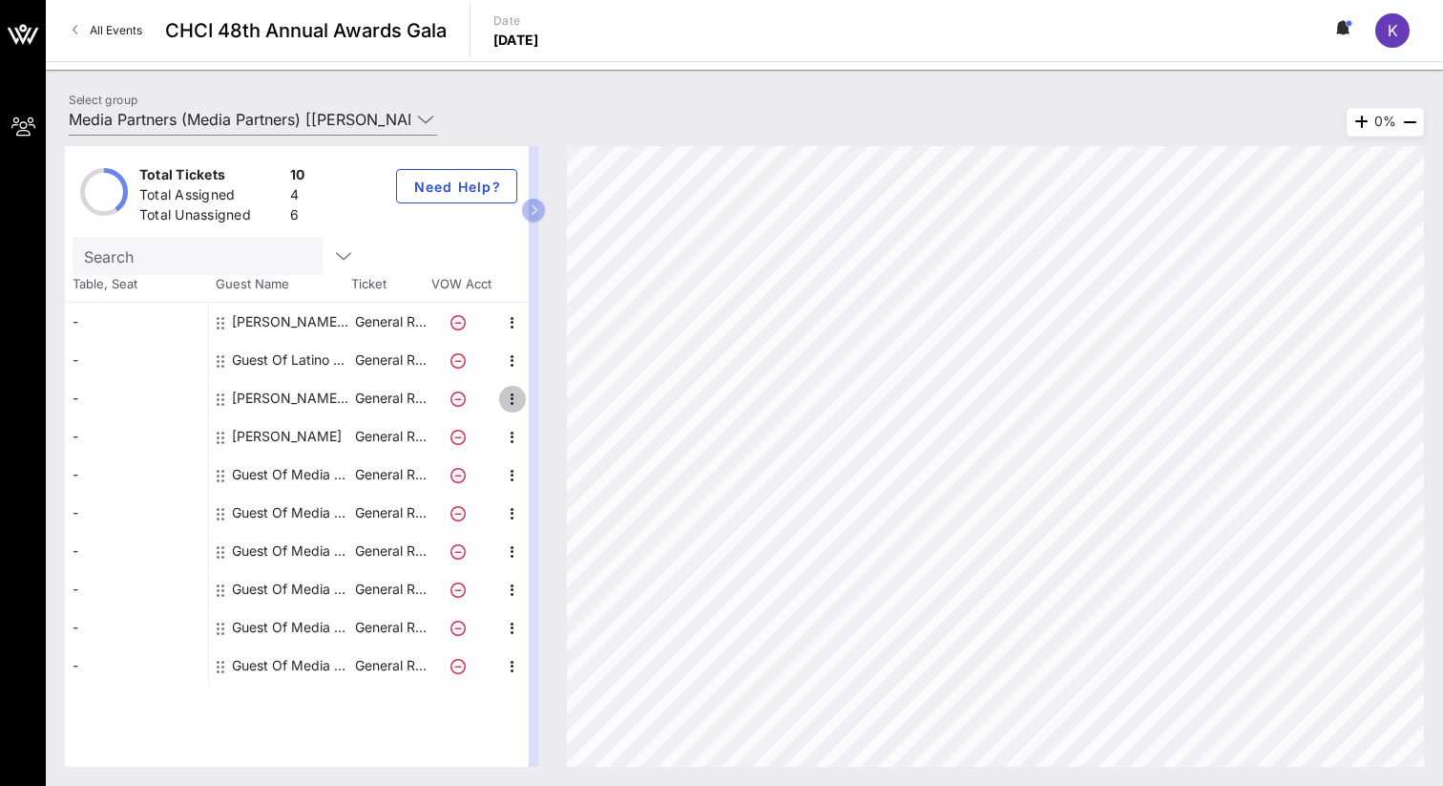
click at [511, 398] on icon "button" at bounding box center [512, 399] width 23 height 23
click at [549, 410] on div "Edit" at bounding box center [560, 404] width 38 height 15
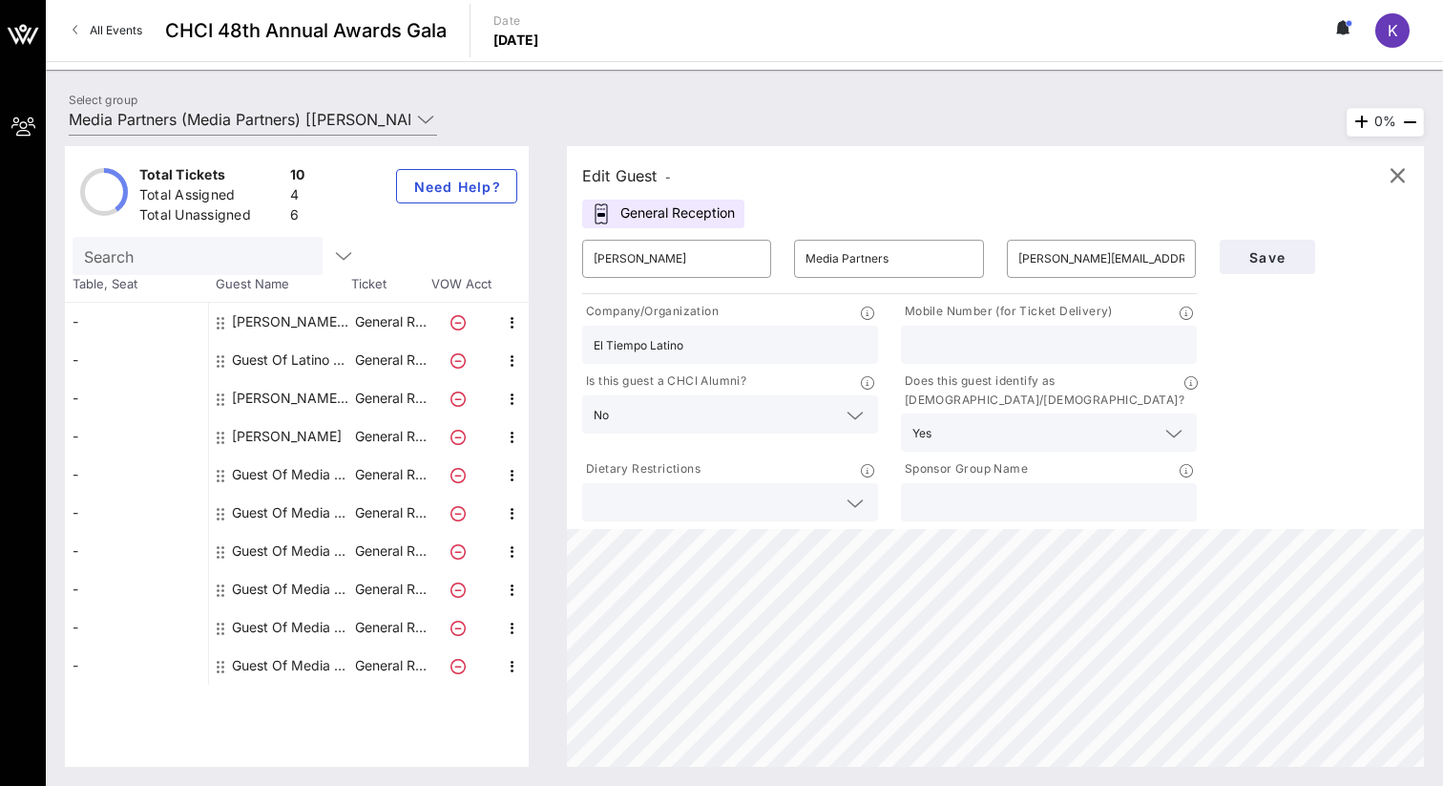
click at [968, 341] on input "text" at bounding box center [1049, 344] width 273 height 25
paste input "6175153759"
type input "6175153759"
click at [1288, 249] on span "Save" at bounding box center [1267, 257] width 65 height 16
